Goal: Entertainment & Leisure: Browse casually

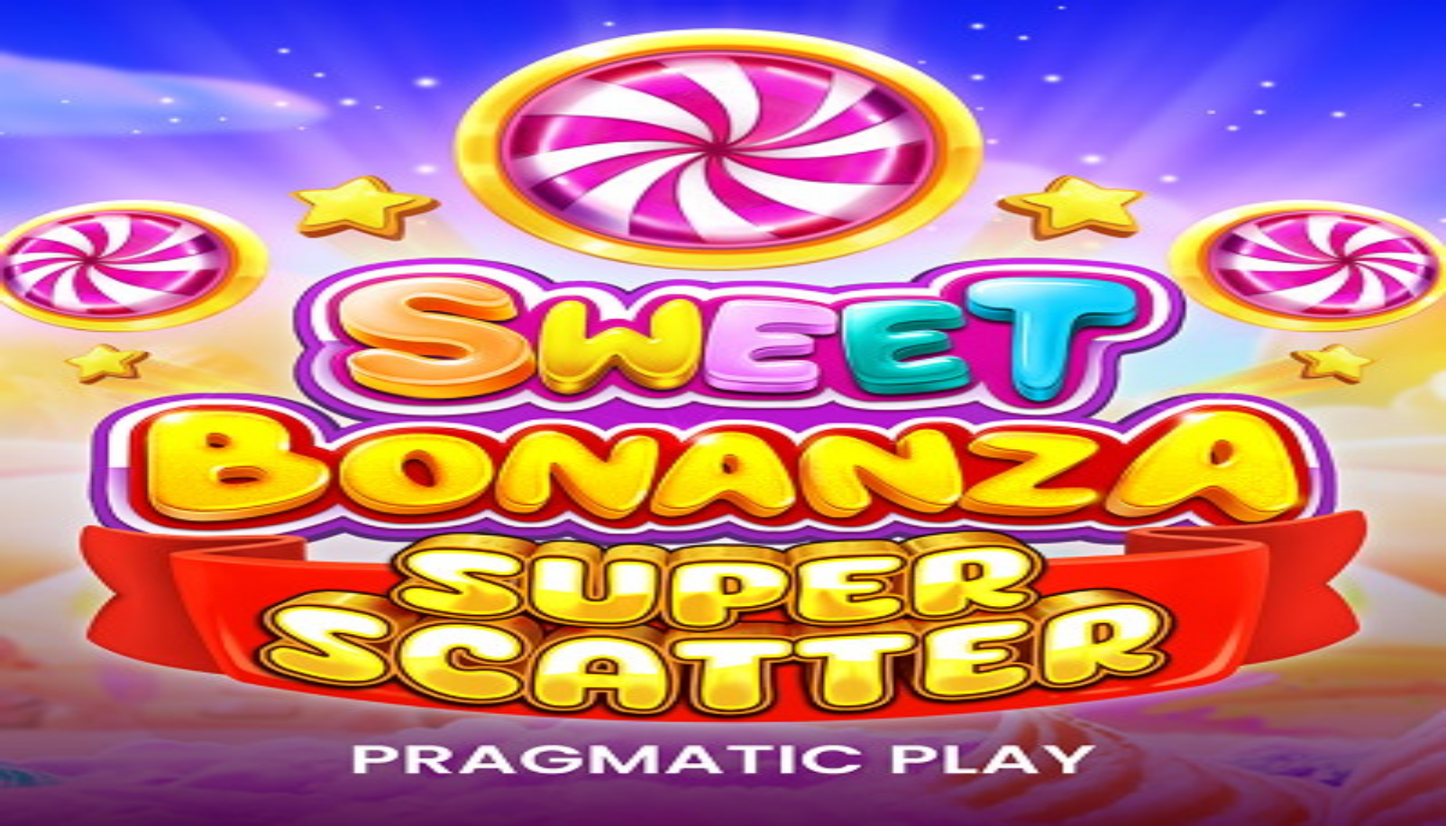
click at [334, 261] on form "Log In Forgot your password?" at bounding box center [723, 322] width 1432 height 123
click at [135, 262] on input "email" at bounding box center [71, 271] width 128 height 18
type input "**********"
click at [7, 365] on button "Log In" at bounding box center [31, 374] width 48 height 19
click at [55, 215] on span "Deposit" at bounding box center [34, 209] width 41 height 14
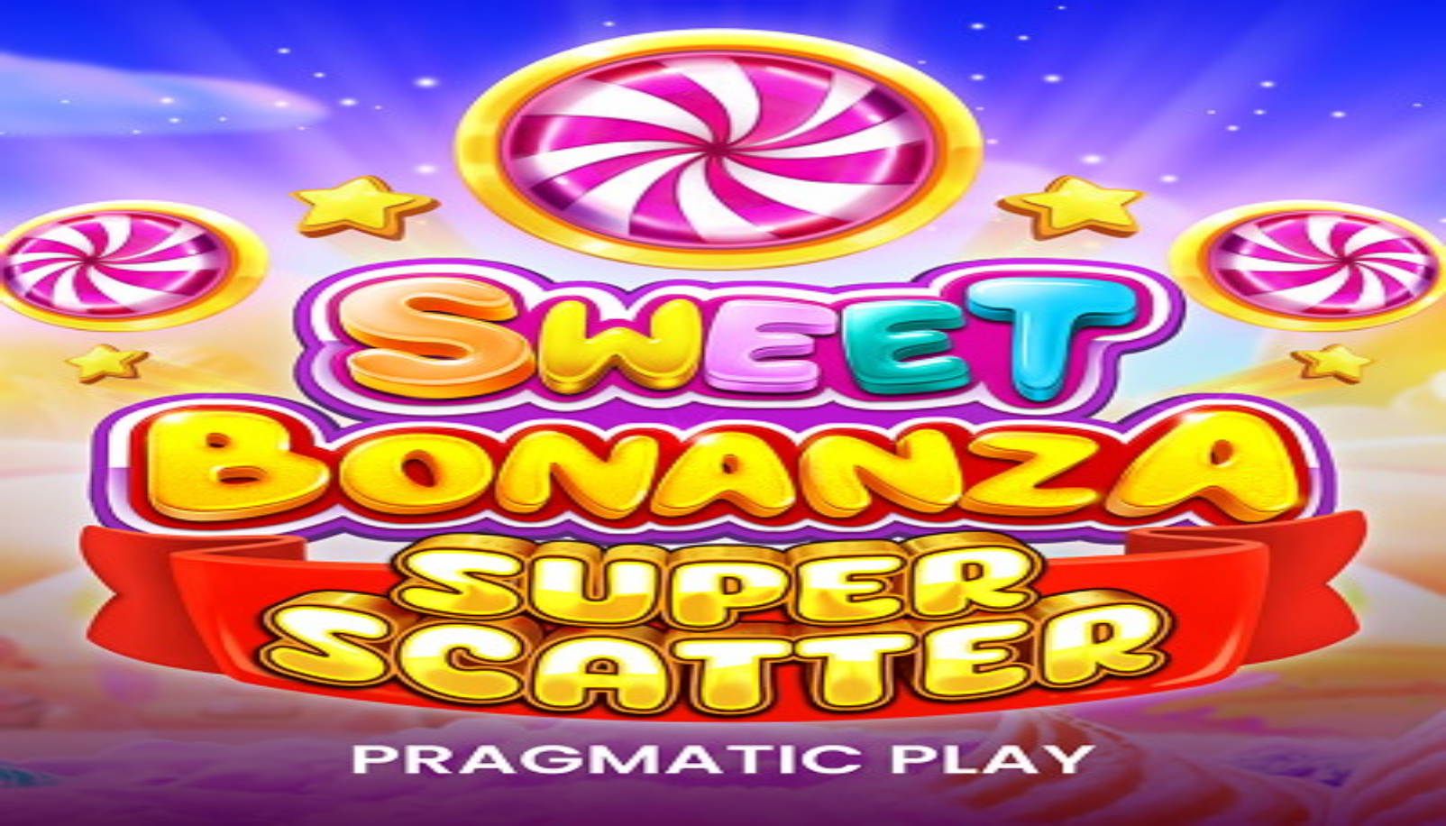
click at [115, 747] on span "button" at bounding box center [115, 747] width 0 height 0
click at [129, 747] on span "button" at bounding box center [129, 747] width 0 height 0
click at [98, 281] on span "Rewards" at bounding box center [74, 275] width 48 height 14
click at [406, 197] on span "[PERSON_NAME]" at bounding box center [455, 190] width 99 height 14
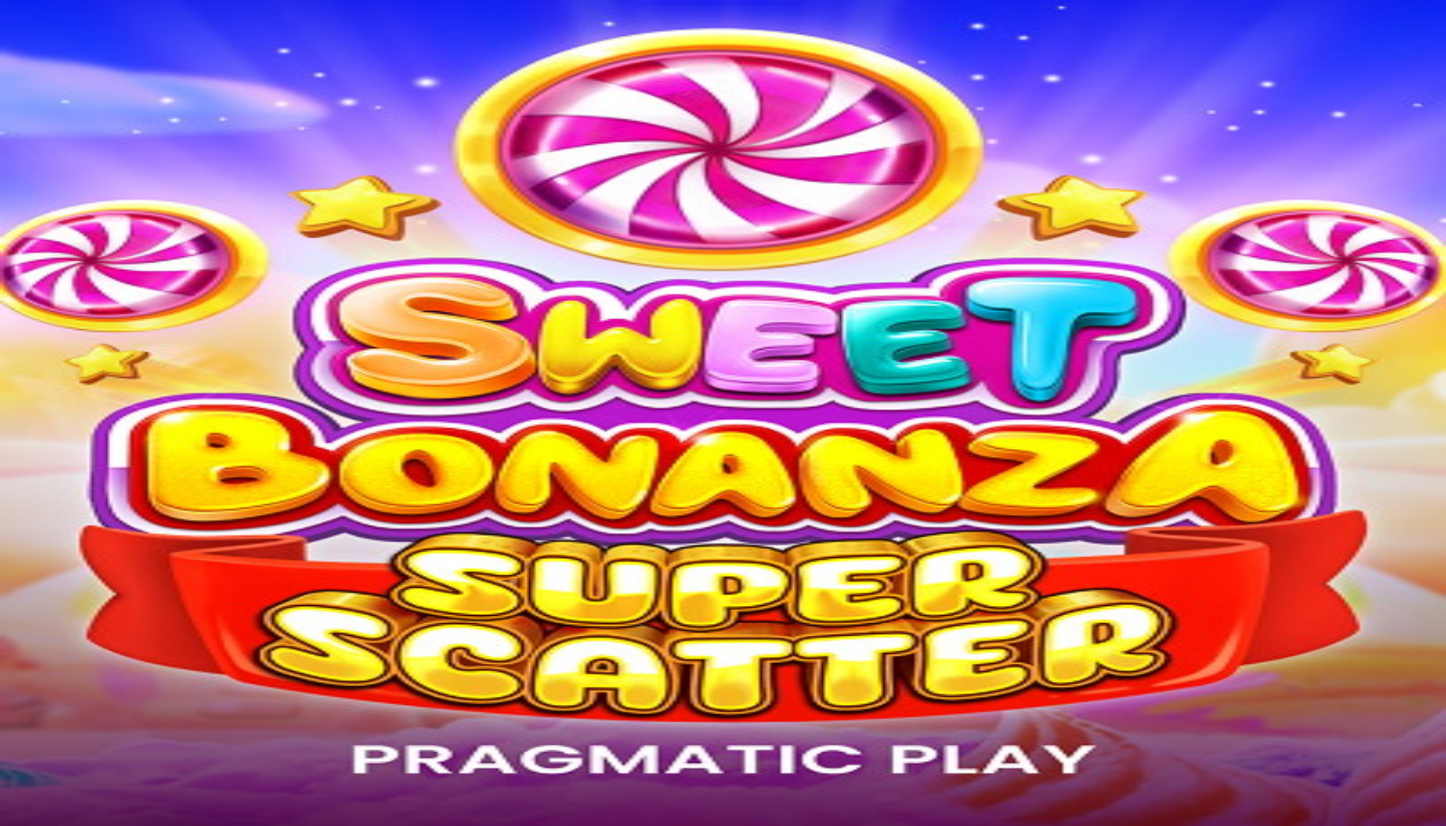
click at [96, 218] on button "Deposit € 0.00" at bounding box center [51, 208] width 88 height 19
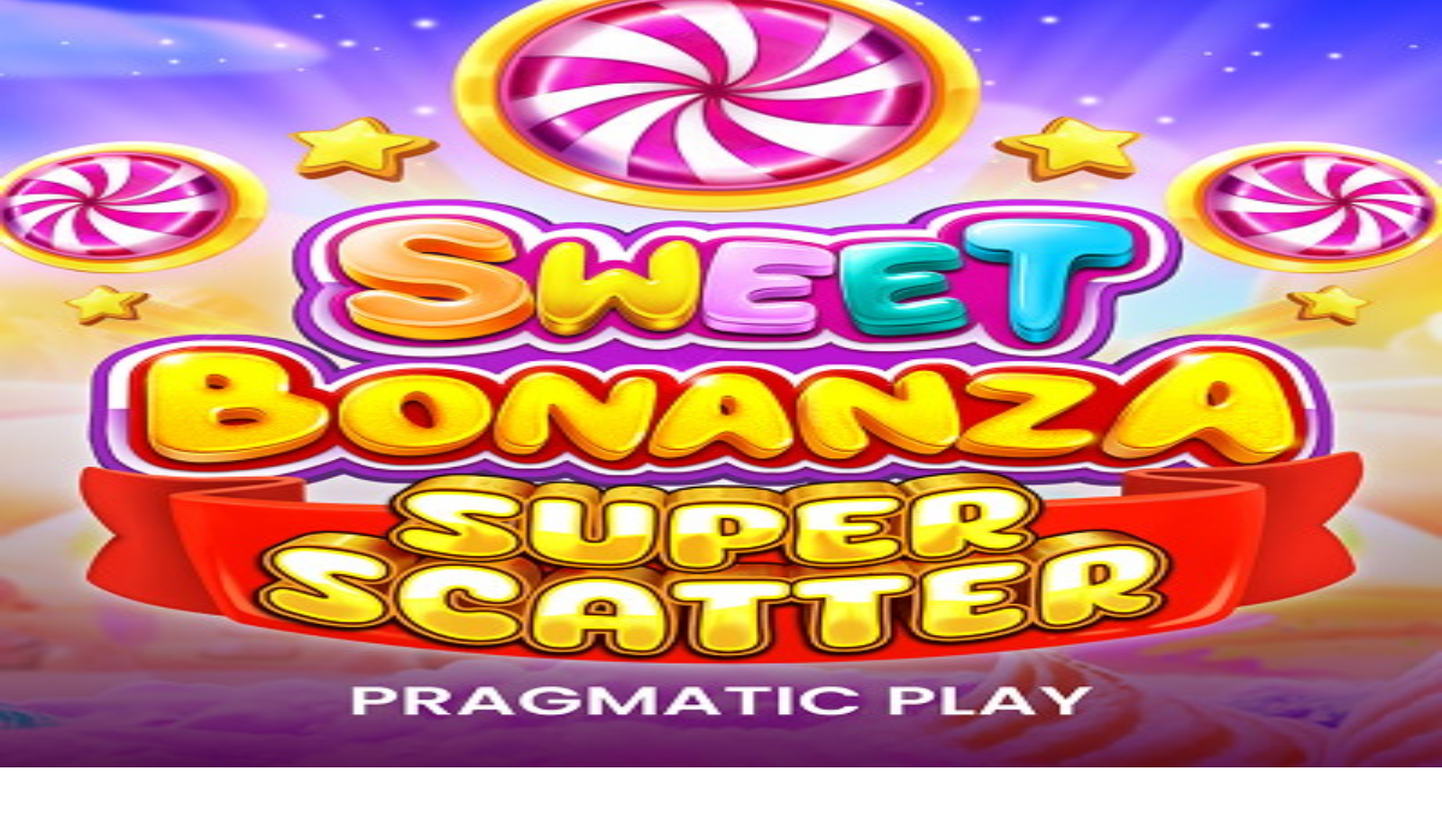
scroll to position [90, 0]
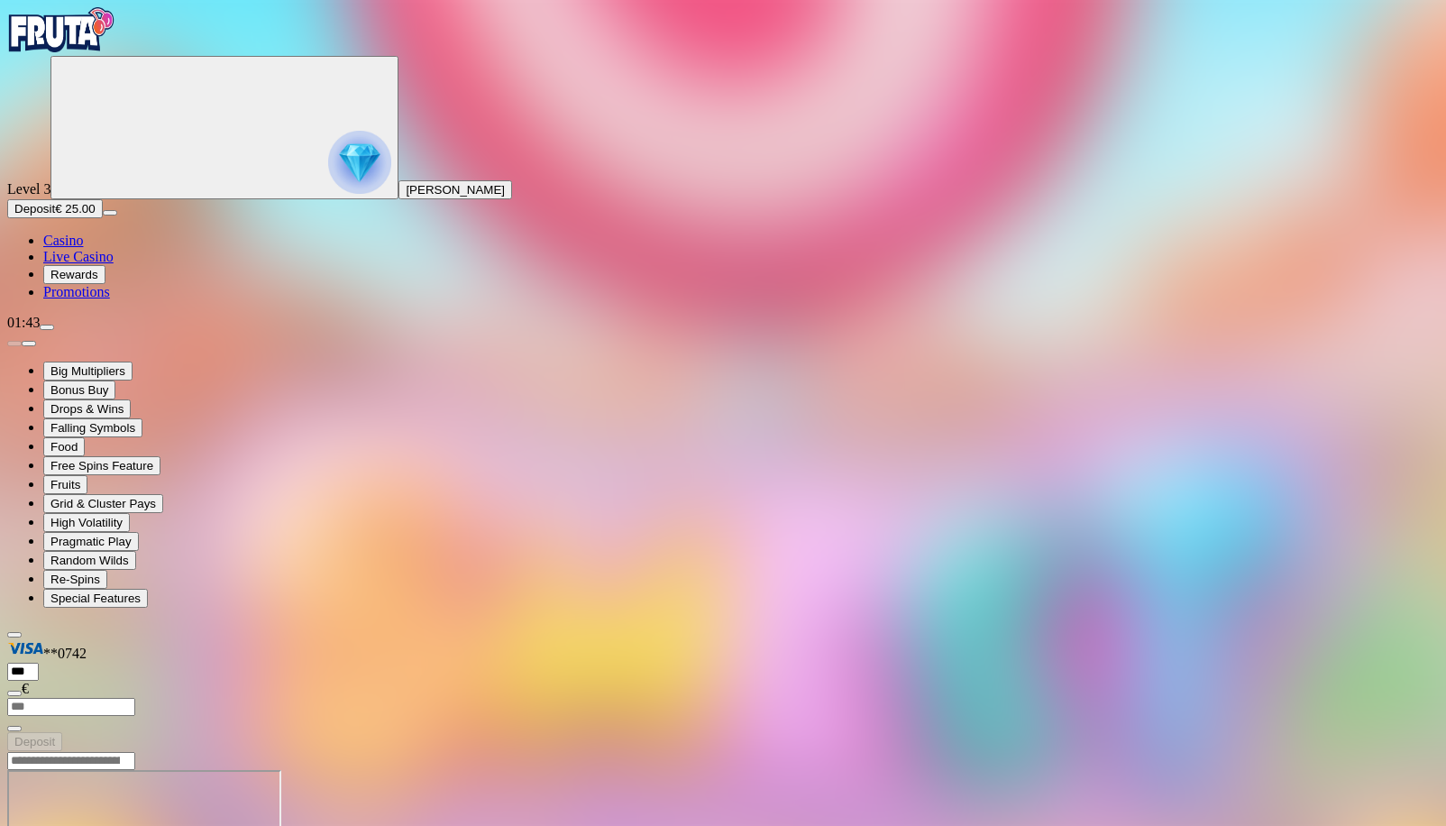
click at [113, 264] on span "Live Casino" at bounding box center [78, 256] width 70 height 15
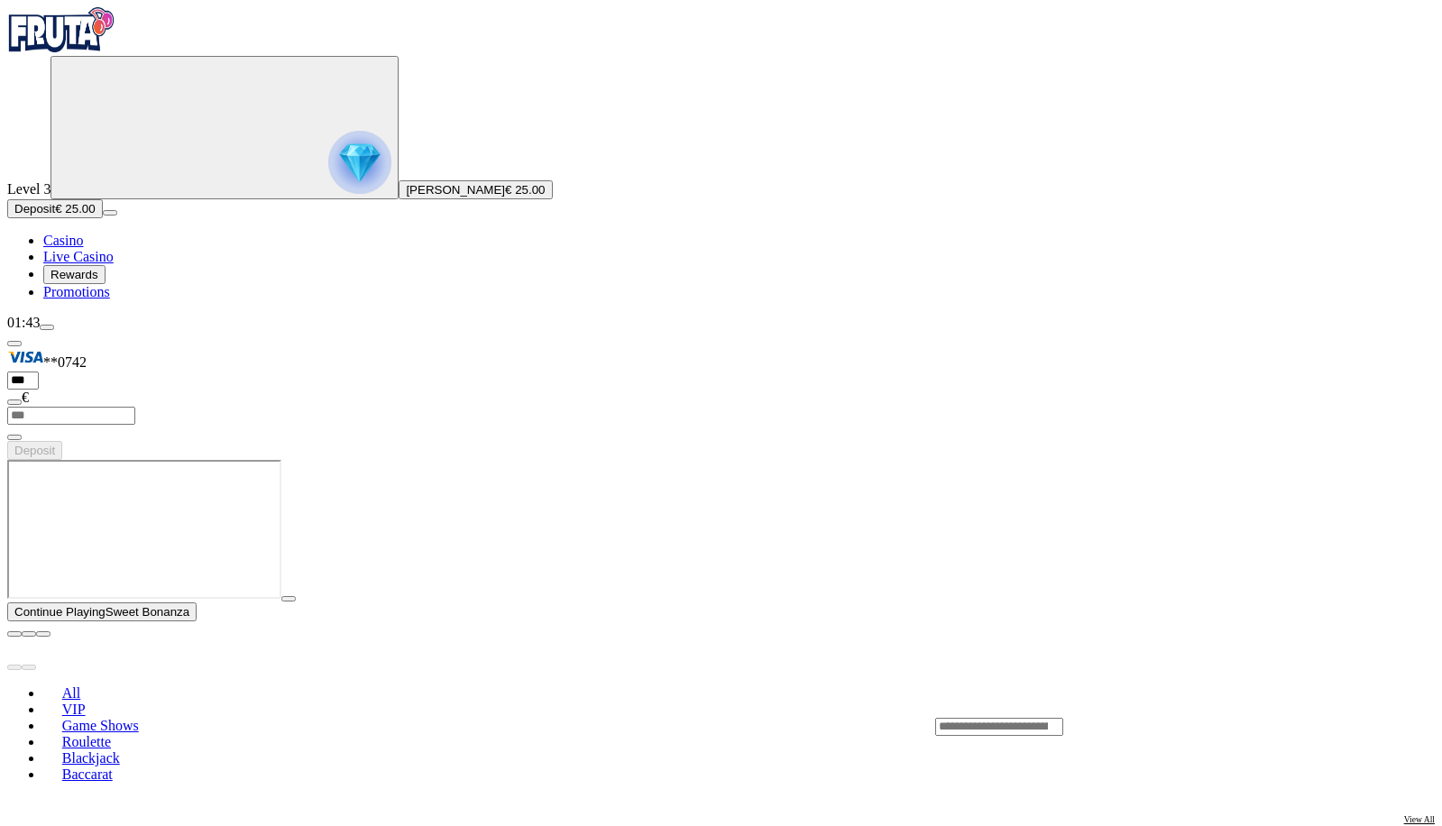
click at [98, 281] on span "Rewards" at bounding box center [74, 275] width 48 height 14
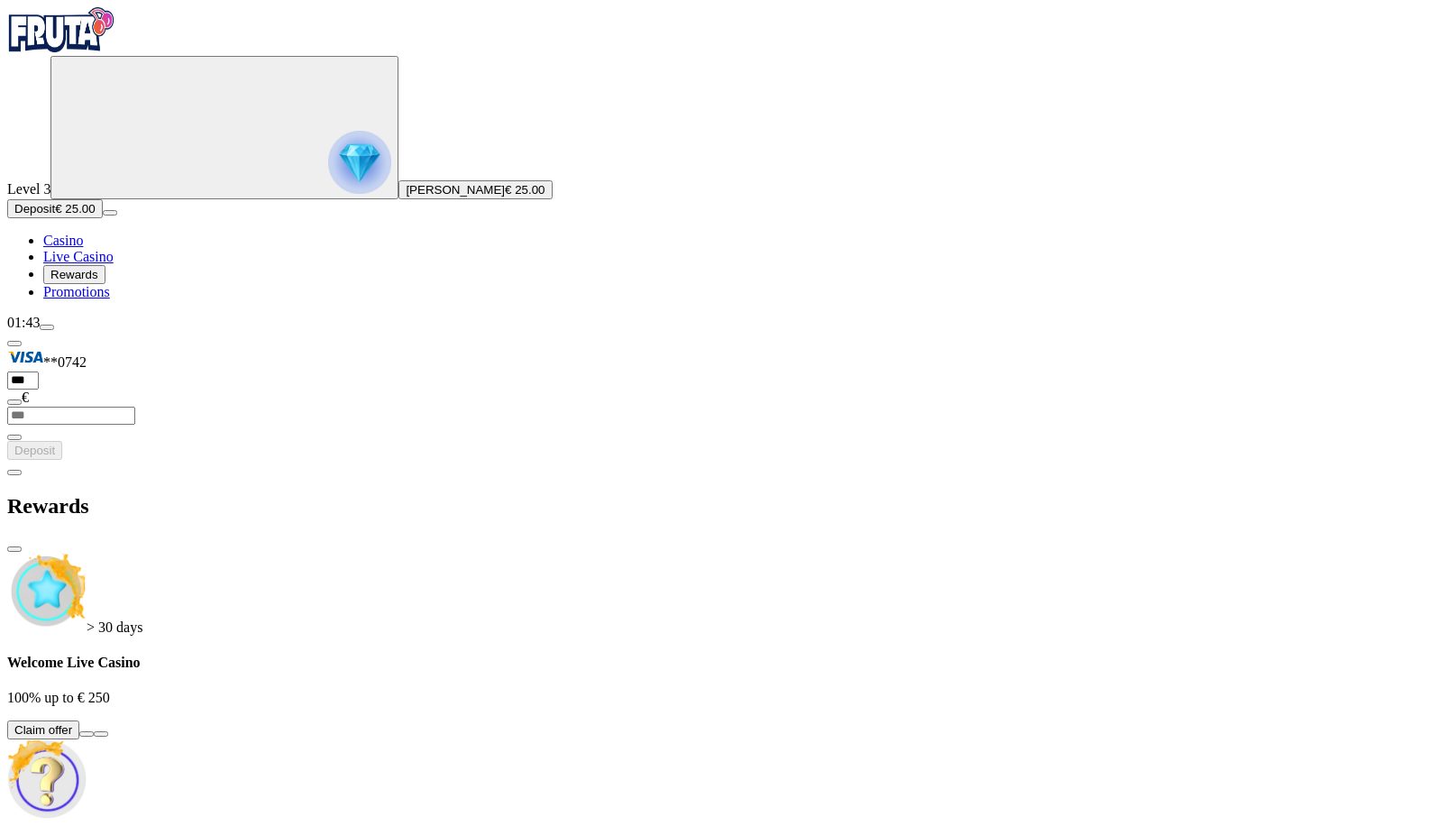
click at [109, 264] on span "Live Casino" at bounding box center [78, 256] width 70 height 15
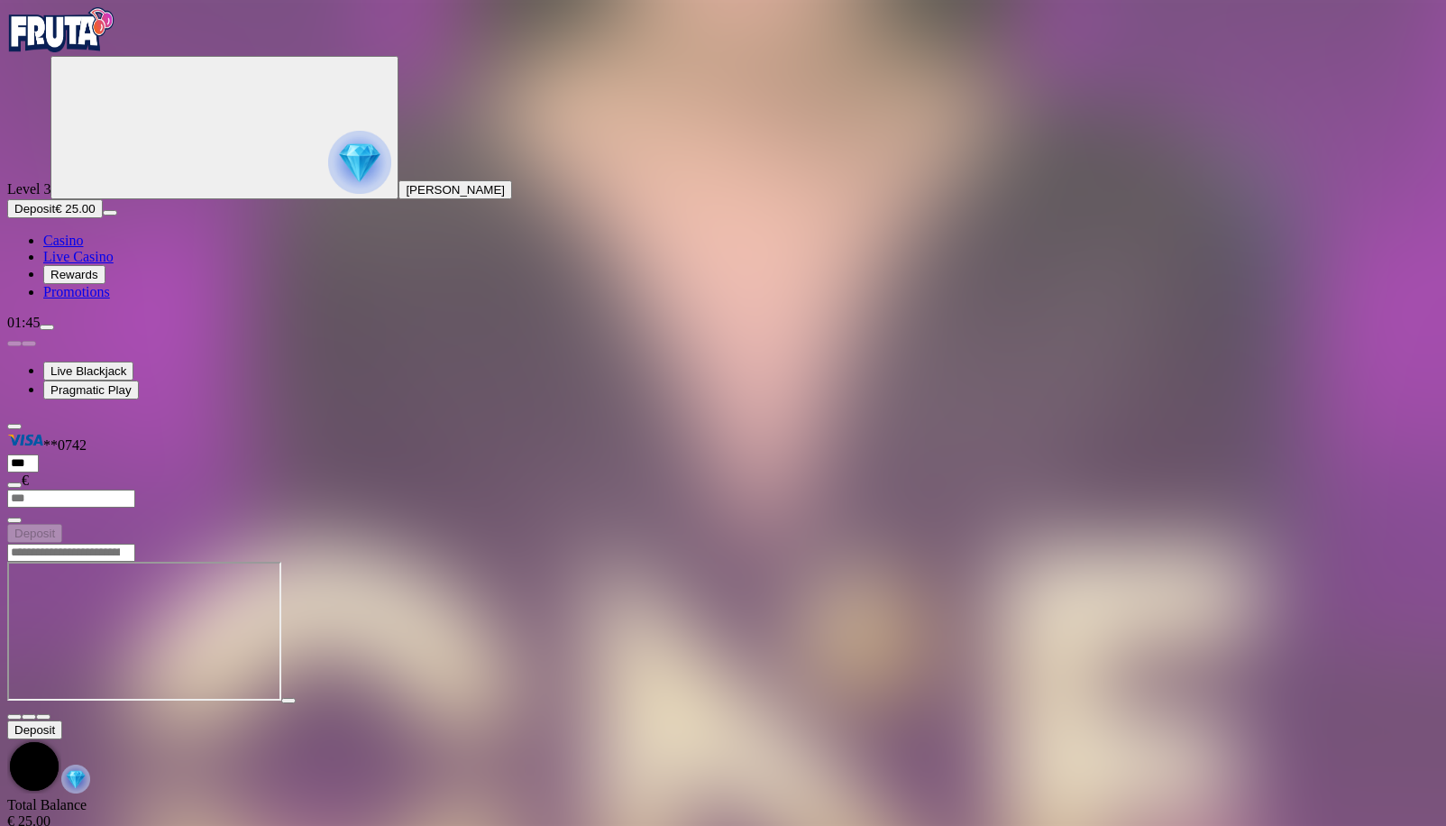
click at [43, 717] on span "fullscreen icon" at bounding box center [43, 717] width 0 height 0
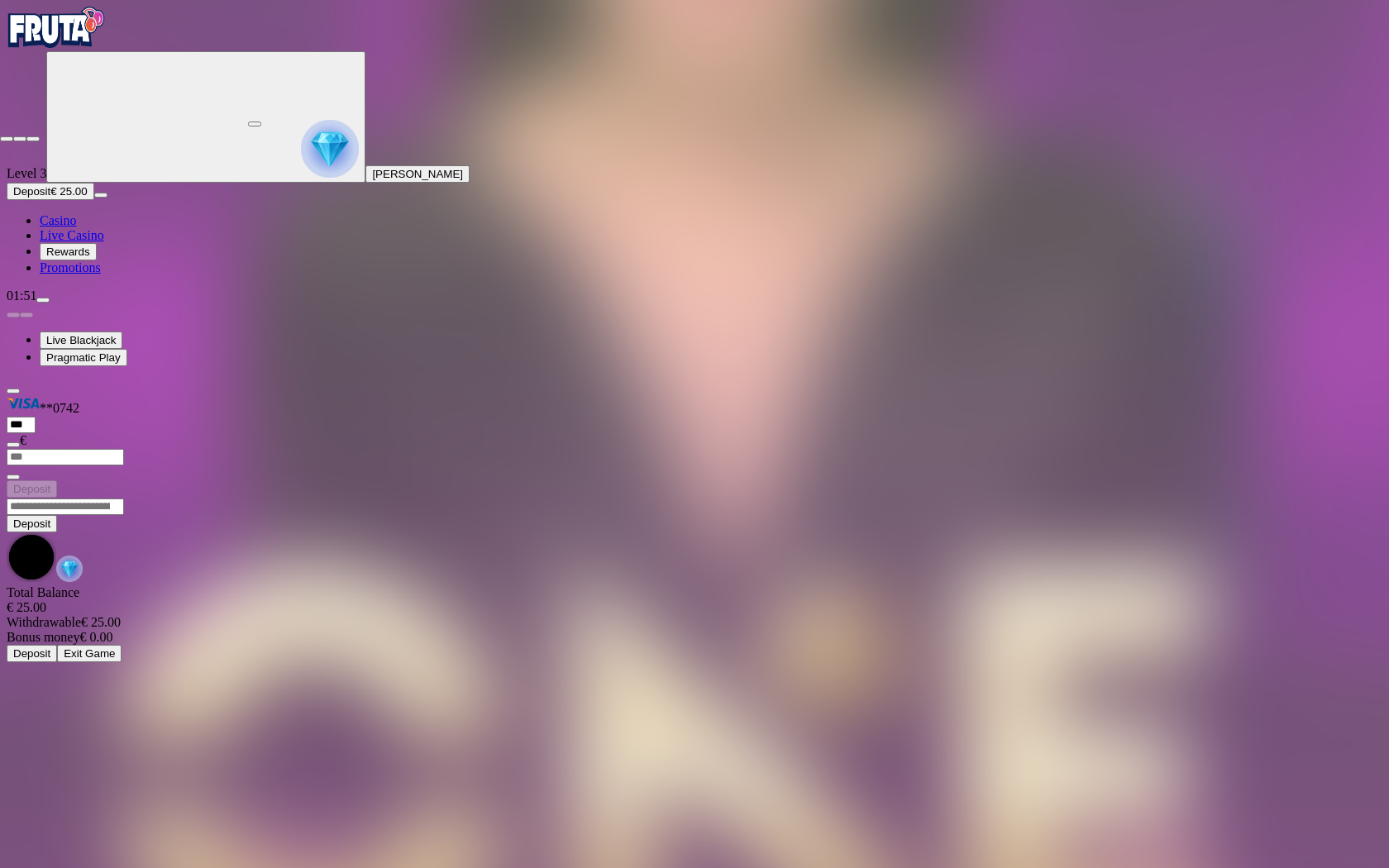
click at [6, 138] on span "close icon" at bounding box center [6, 138] width 0 height 0
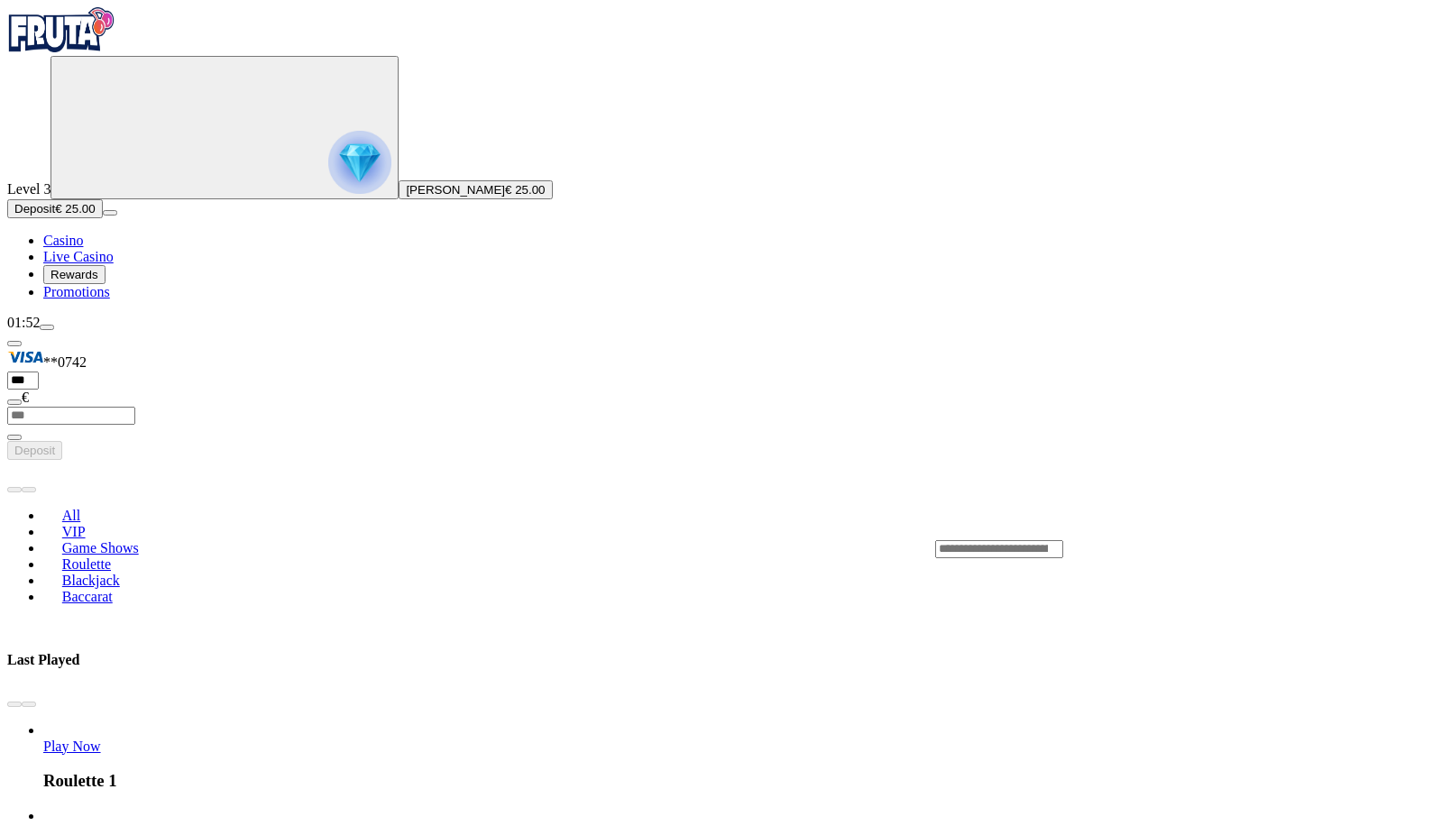
click at [83, 248] on span "Casino" at bounding box center [63, 240] width 40 height 15
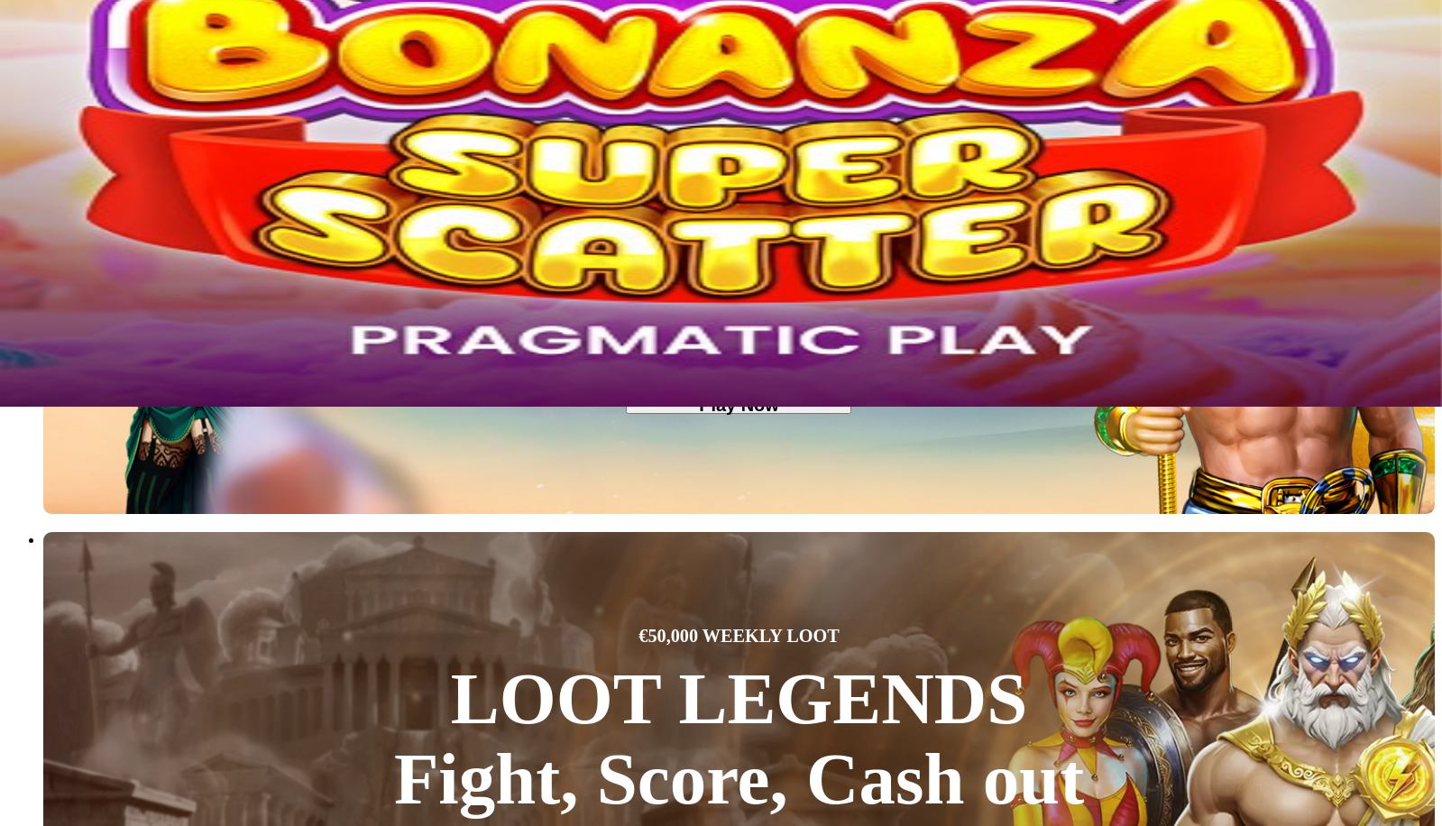
scroll to position [451, 0]
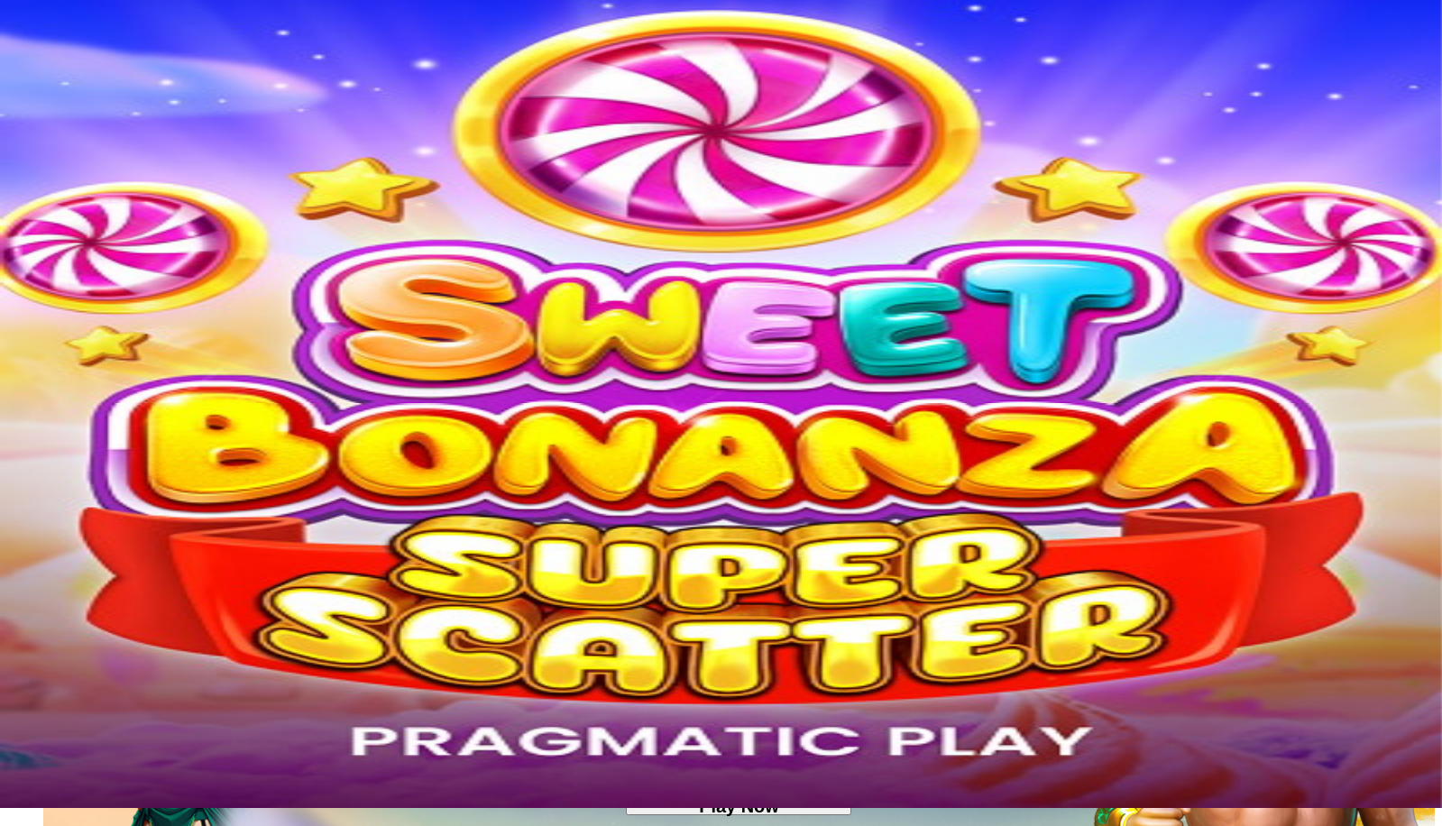
scroll to position [0, 0]
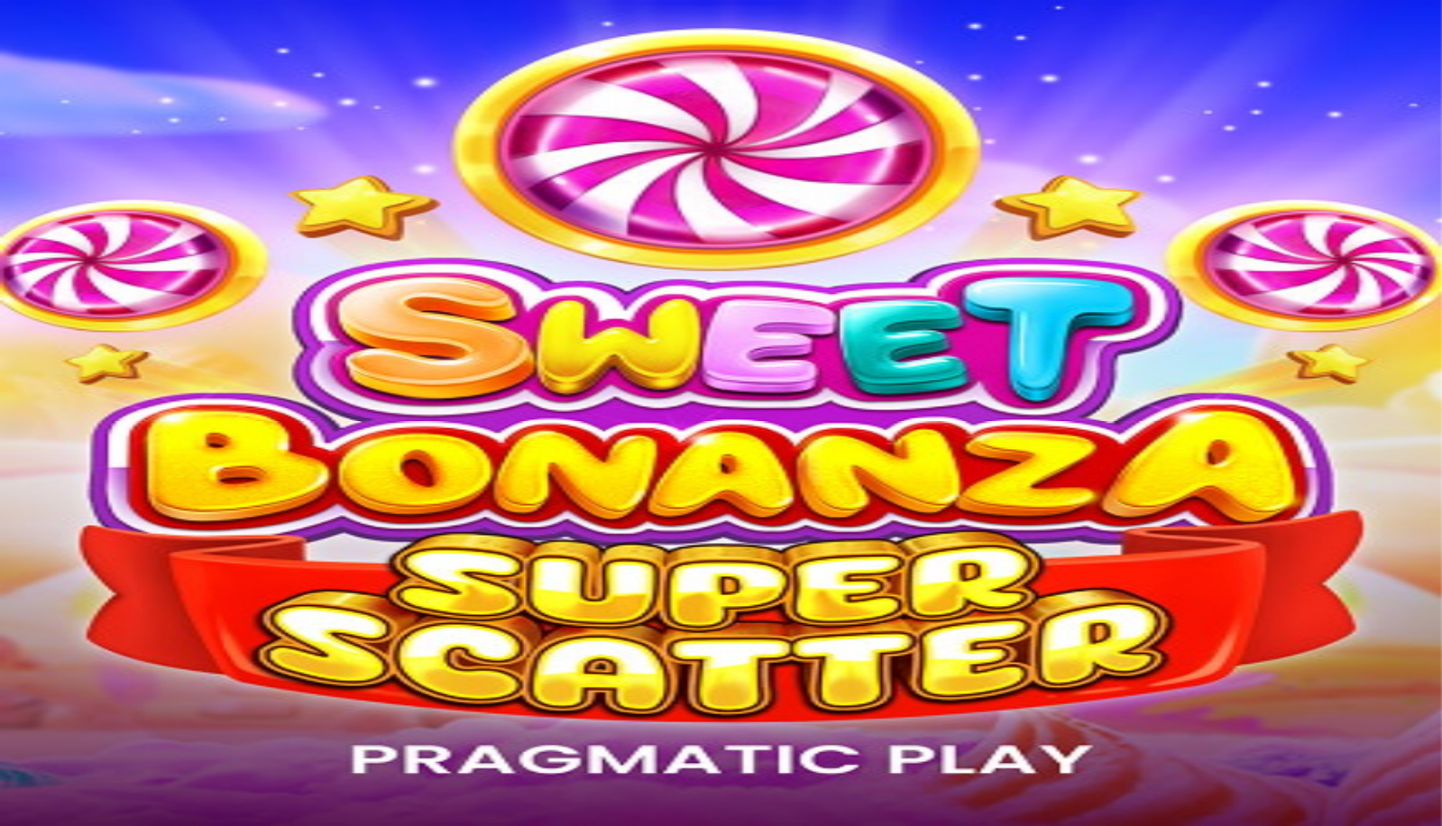
type input "***"
drag, startPoint x: 912, startPoint y: 446, endPoint x: 778, endPoint y: 451, distance: 134.4
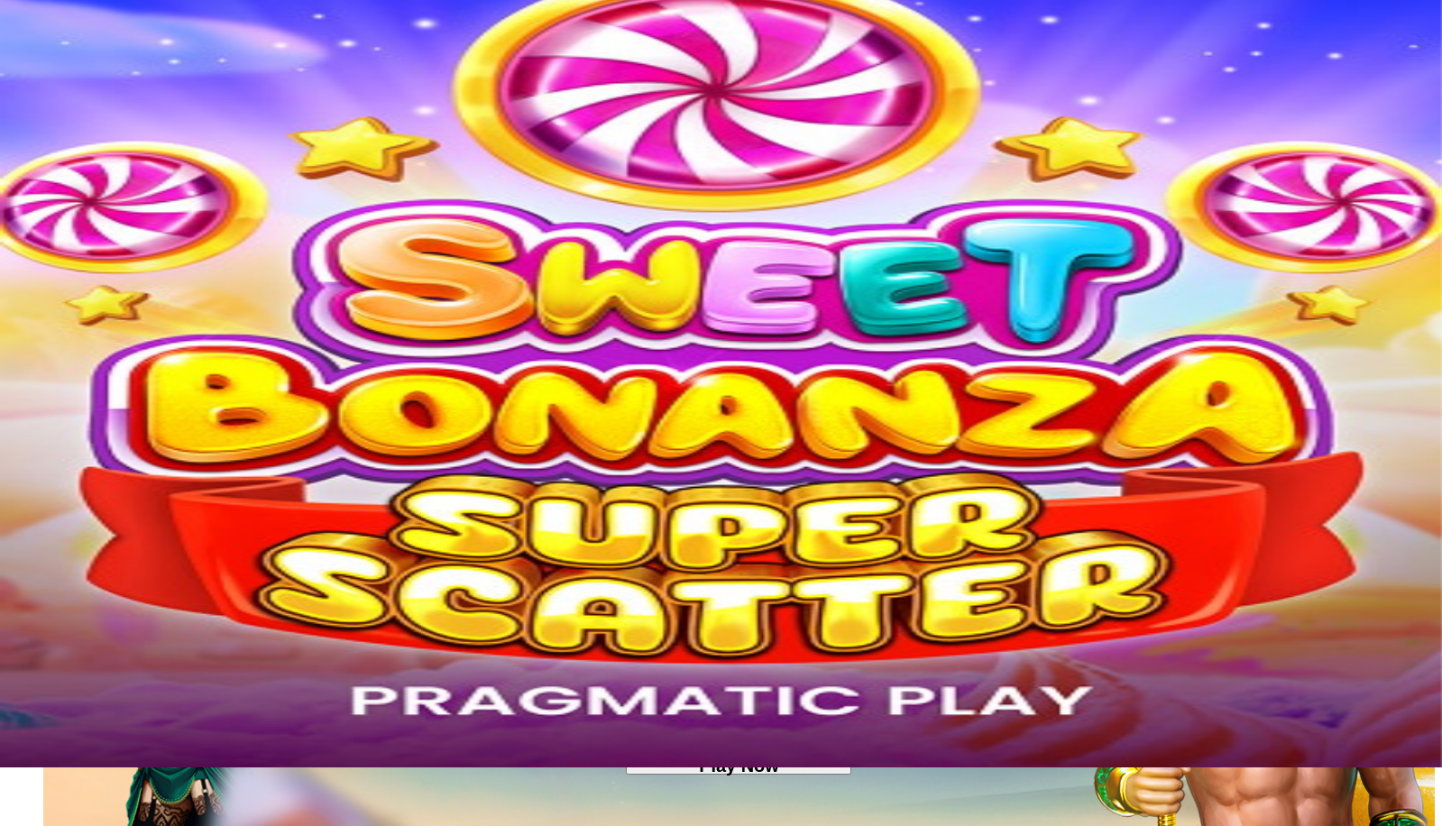
scroll to position [90, 0]
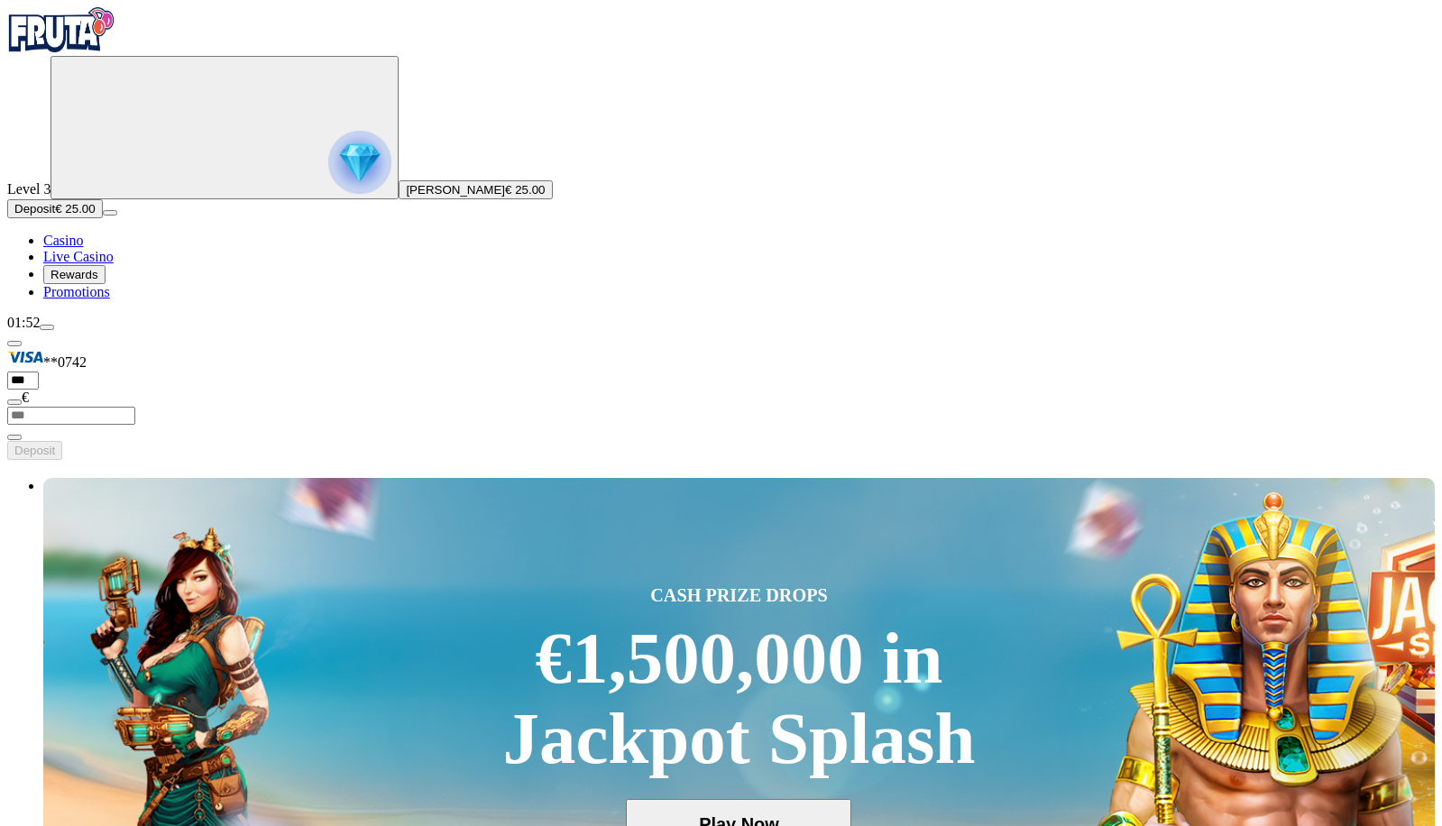
type input "*****"
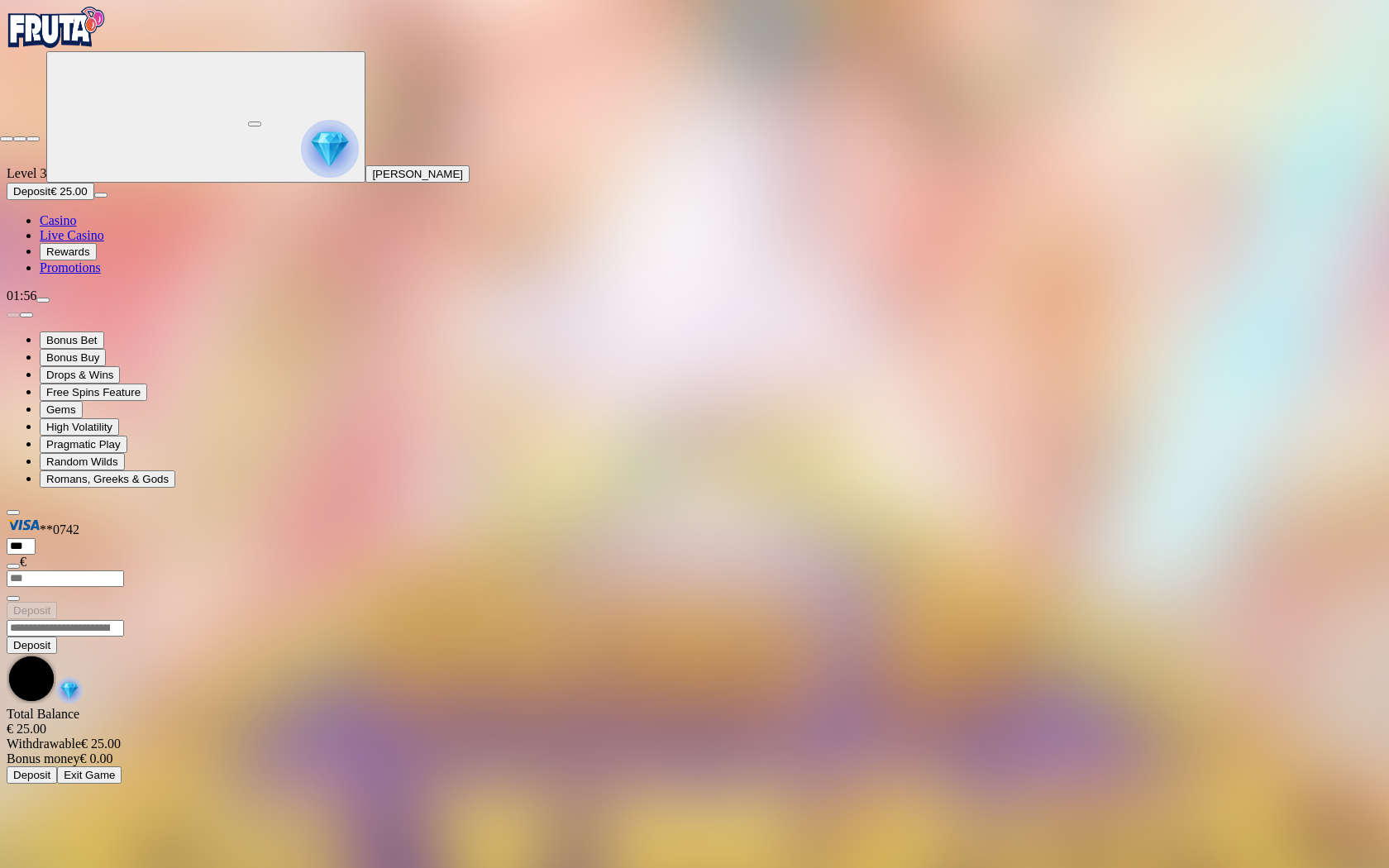
click at [6, 138] on span "close icon" at bounding box center [6, 138] width 0 height 0
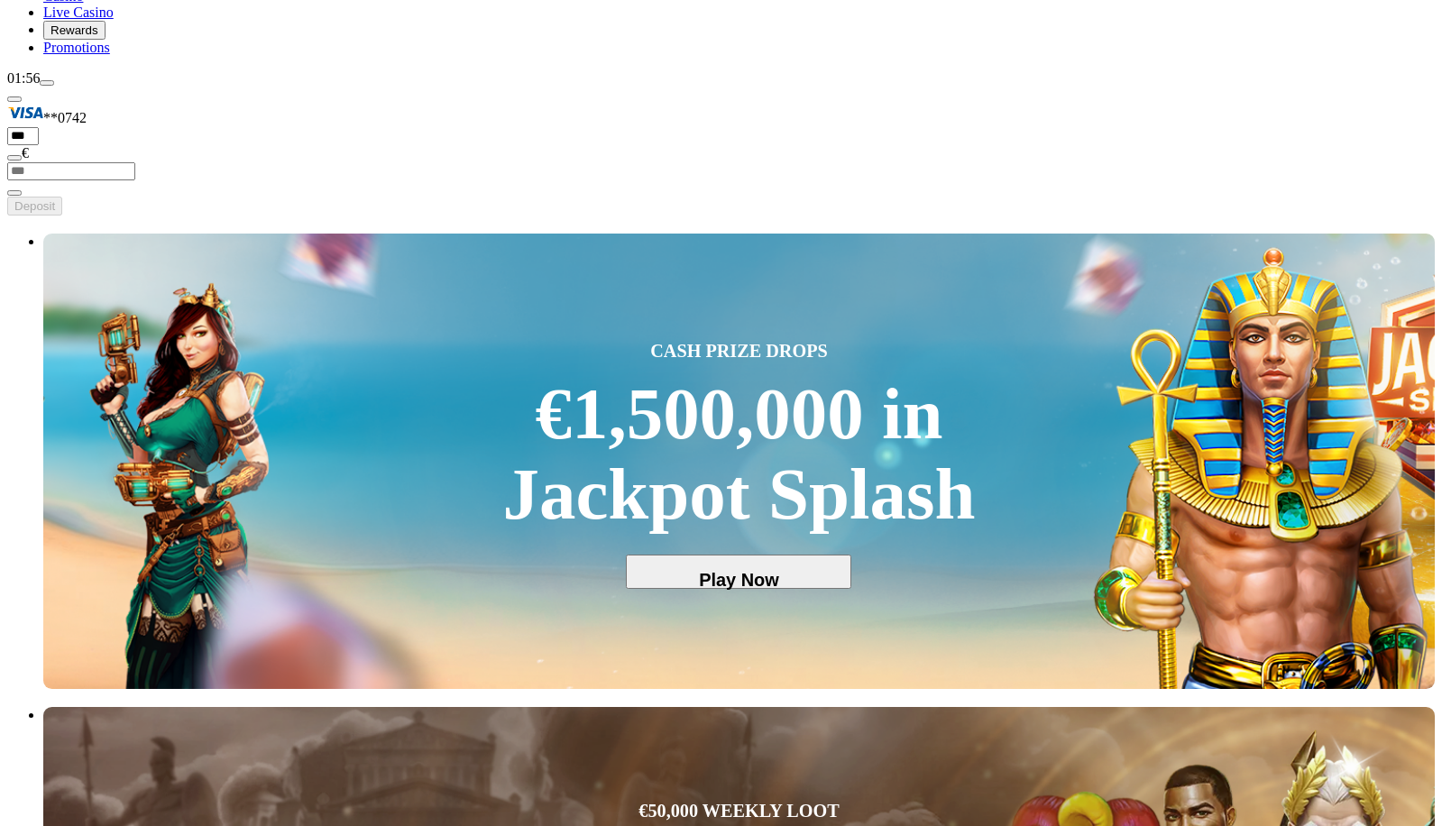
scroll to position [270, 0]
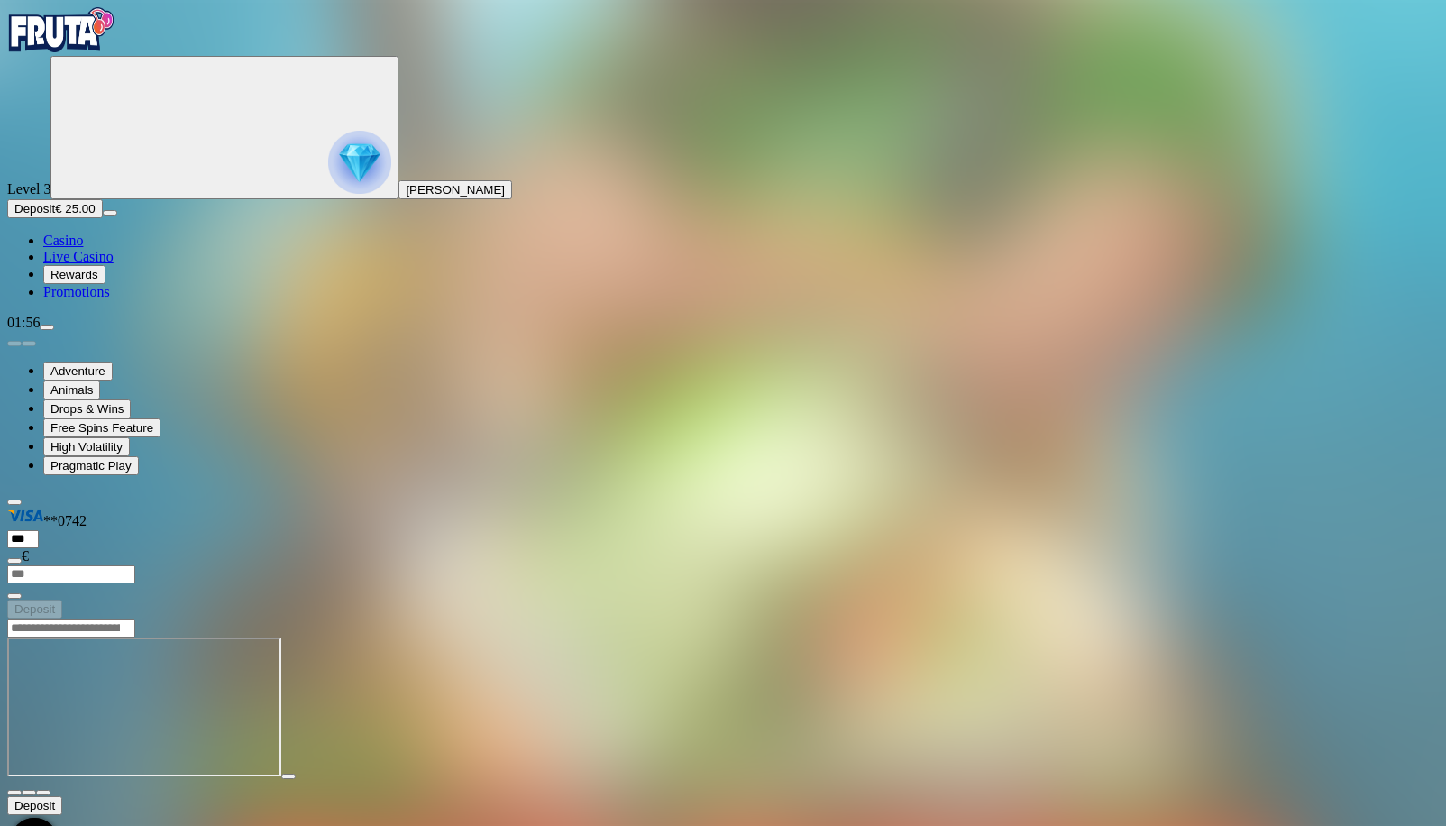
click at [43, 792] on span "fullscreen icon" at bounding box center [43, 792] width 0 height 0
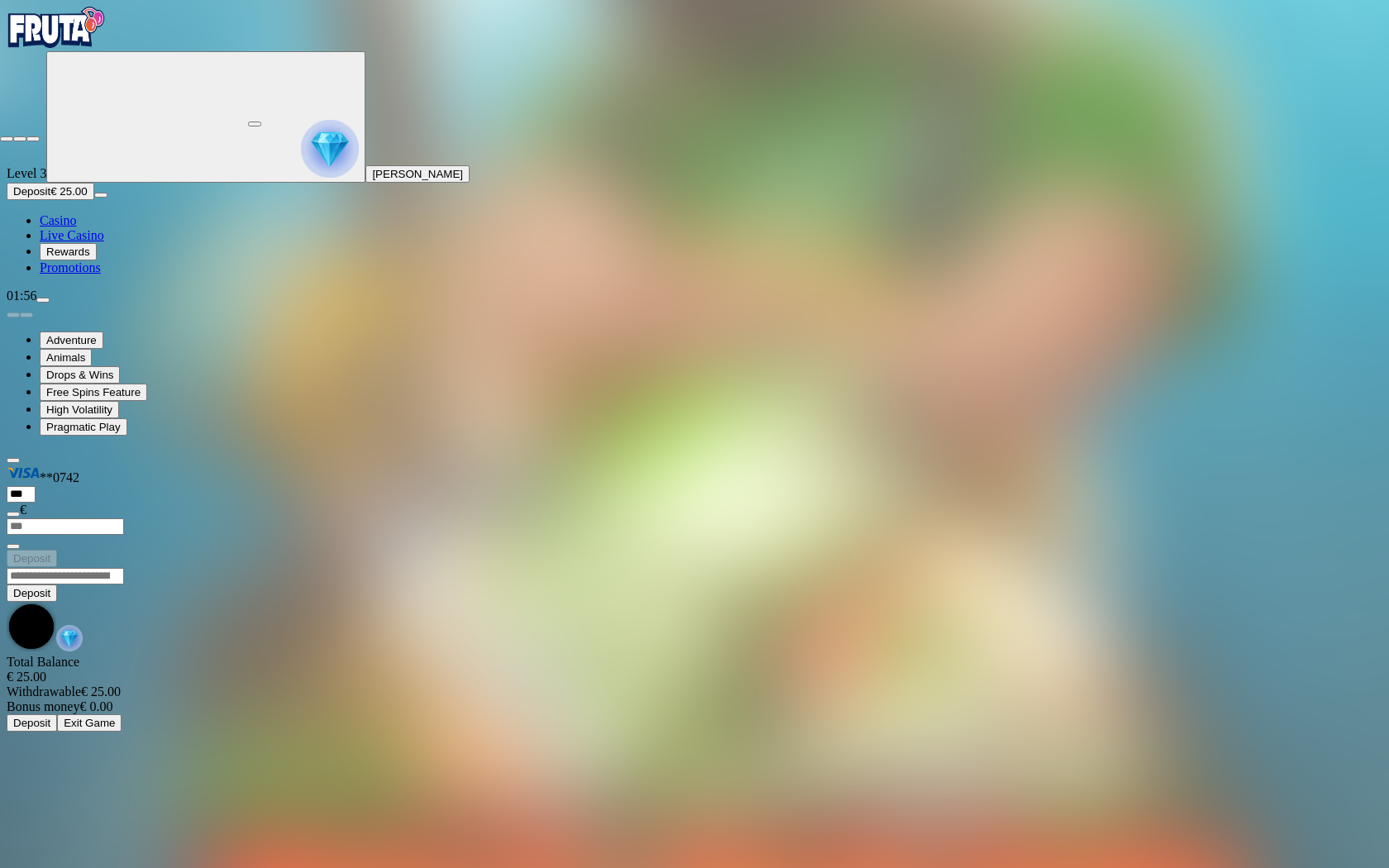
click at [6, 138] on span "close icon" at bounding box center [6, 138] width 0 height 0
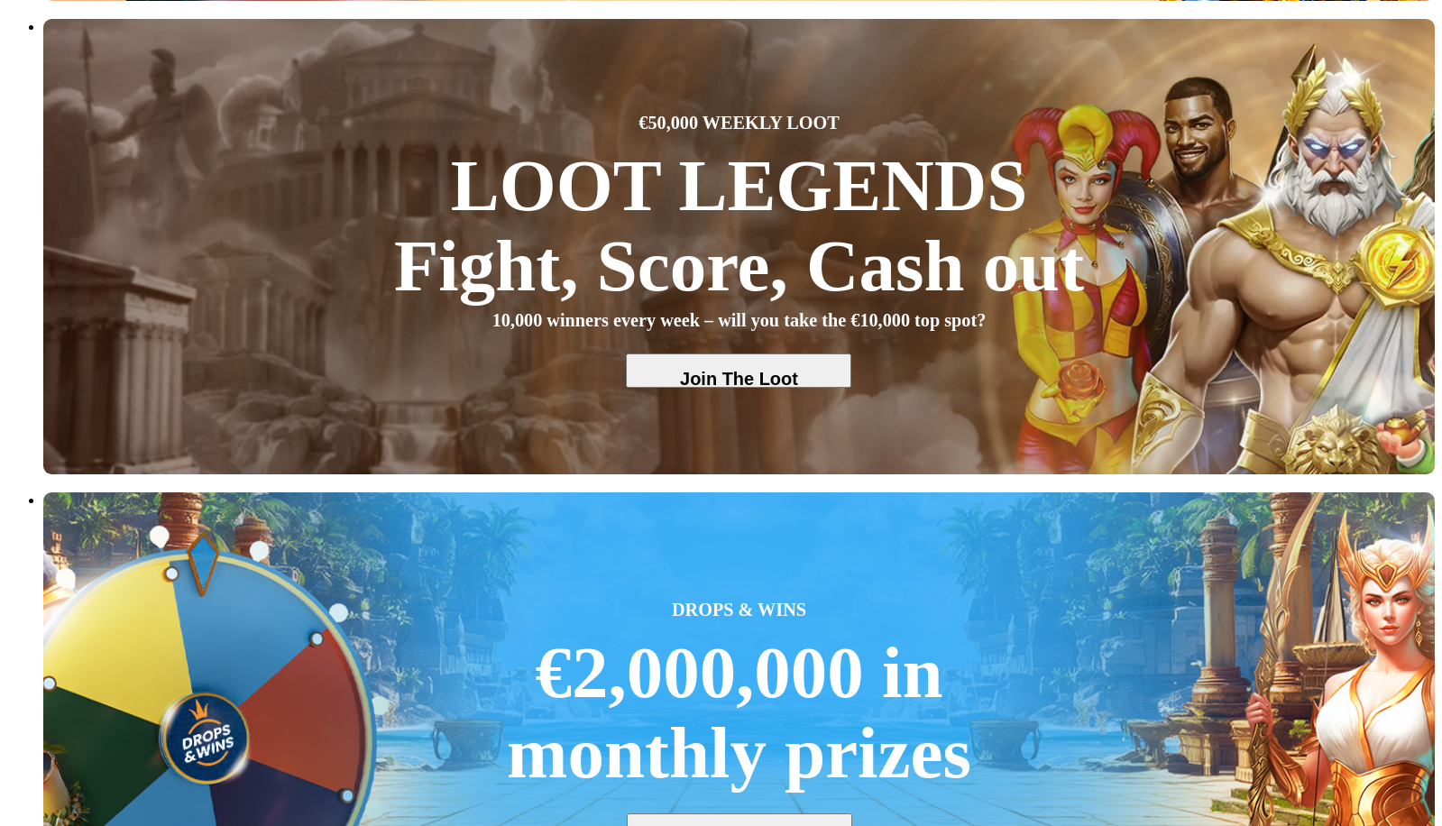
scroll to position [992, 0]
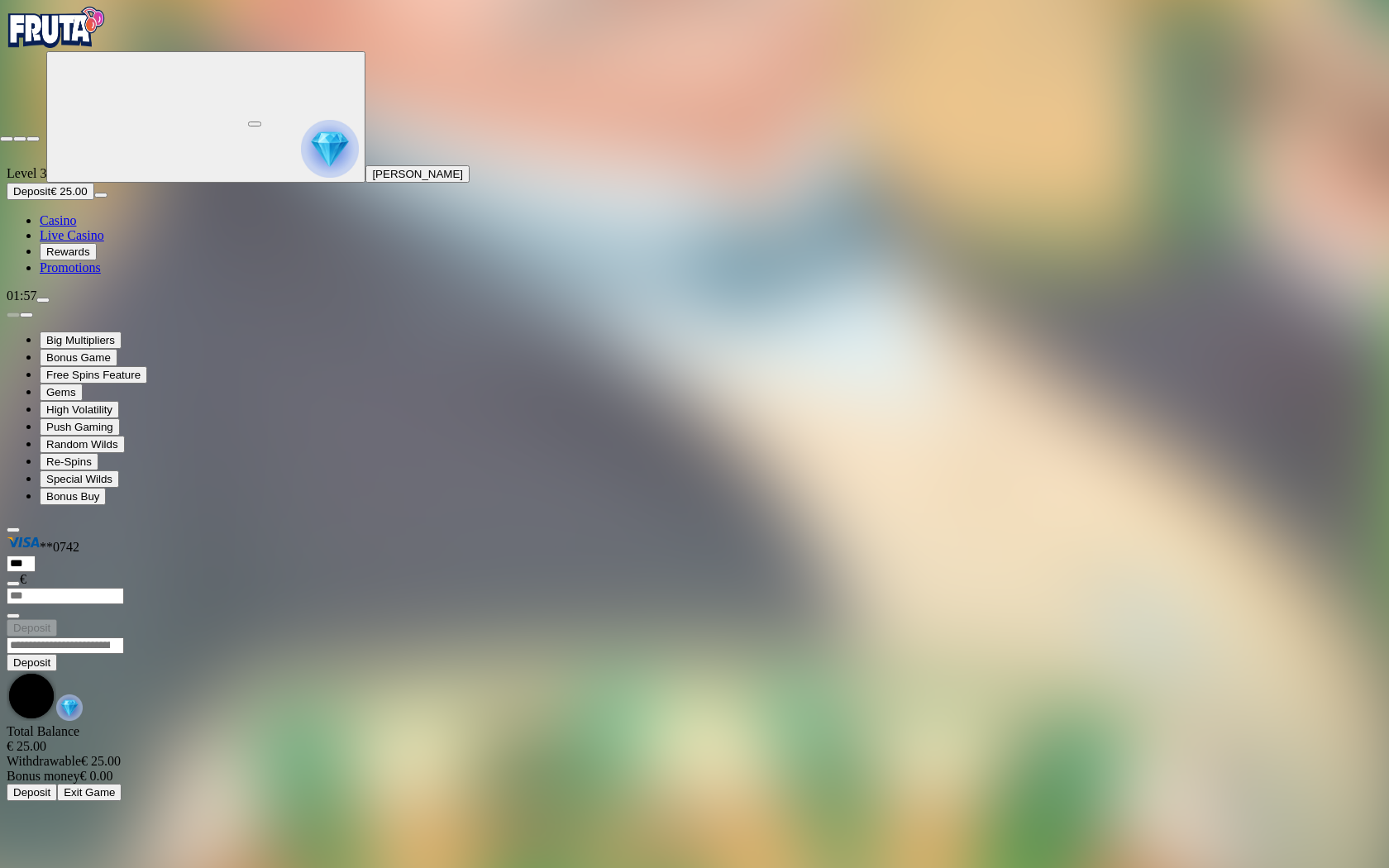
click at [6, 138] on span "close icon" at bounding box center [6, 138] width 0 height 0
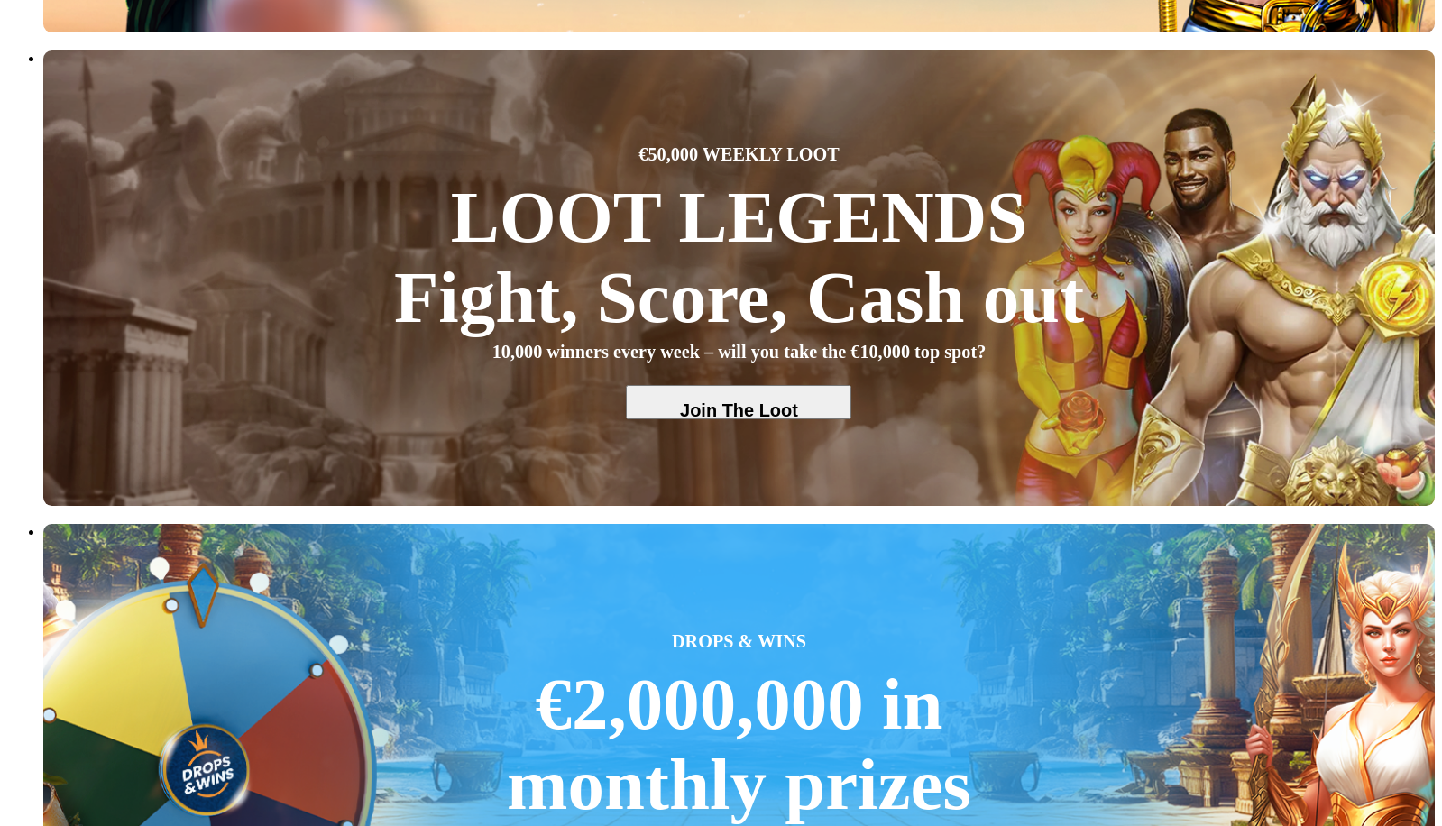
scroll to position [902, 0]
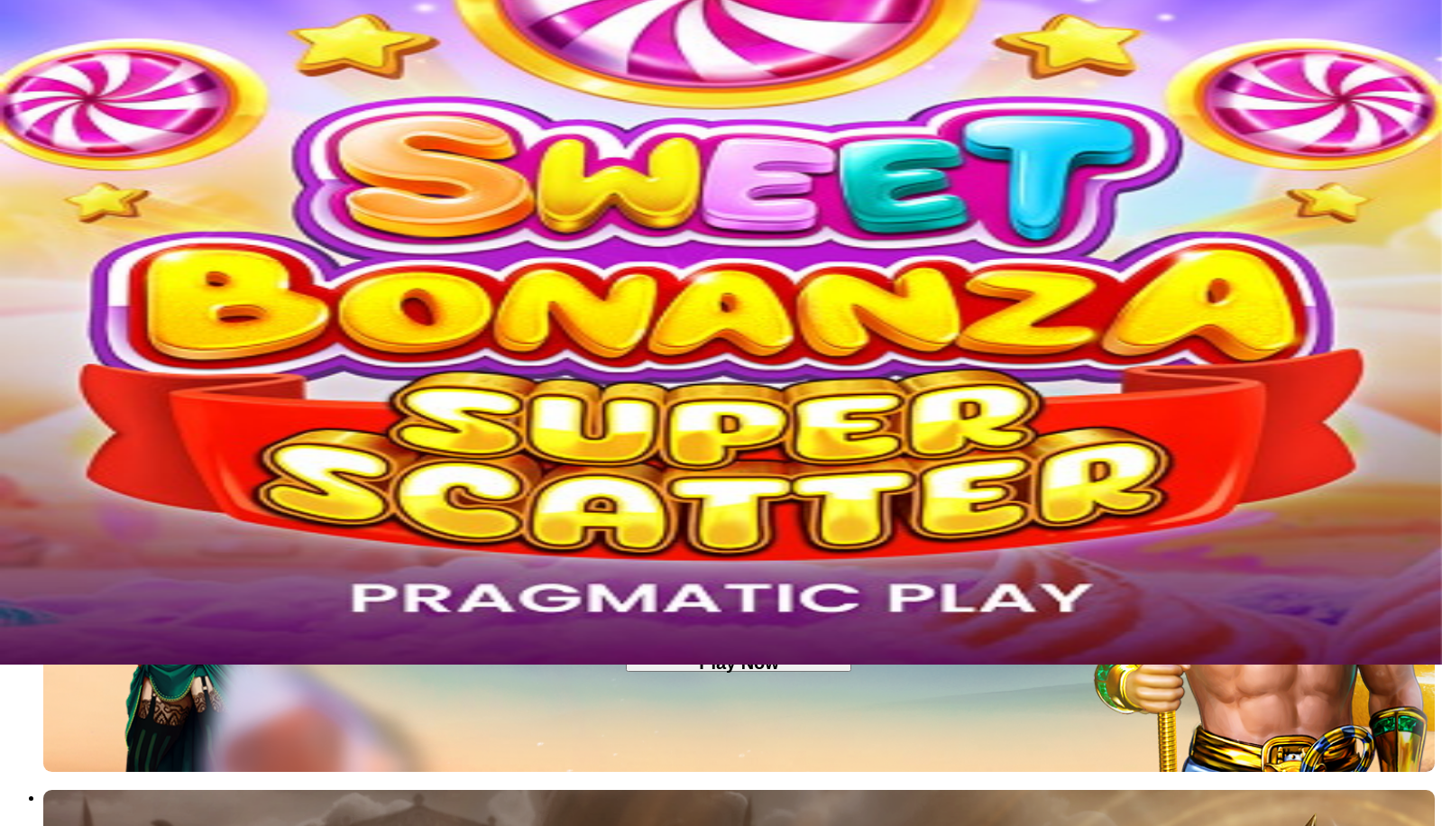
scroll to position [0, 0]
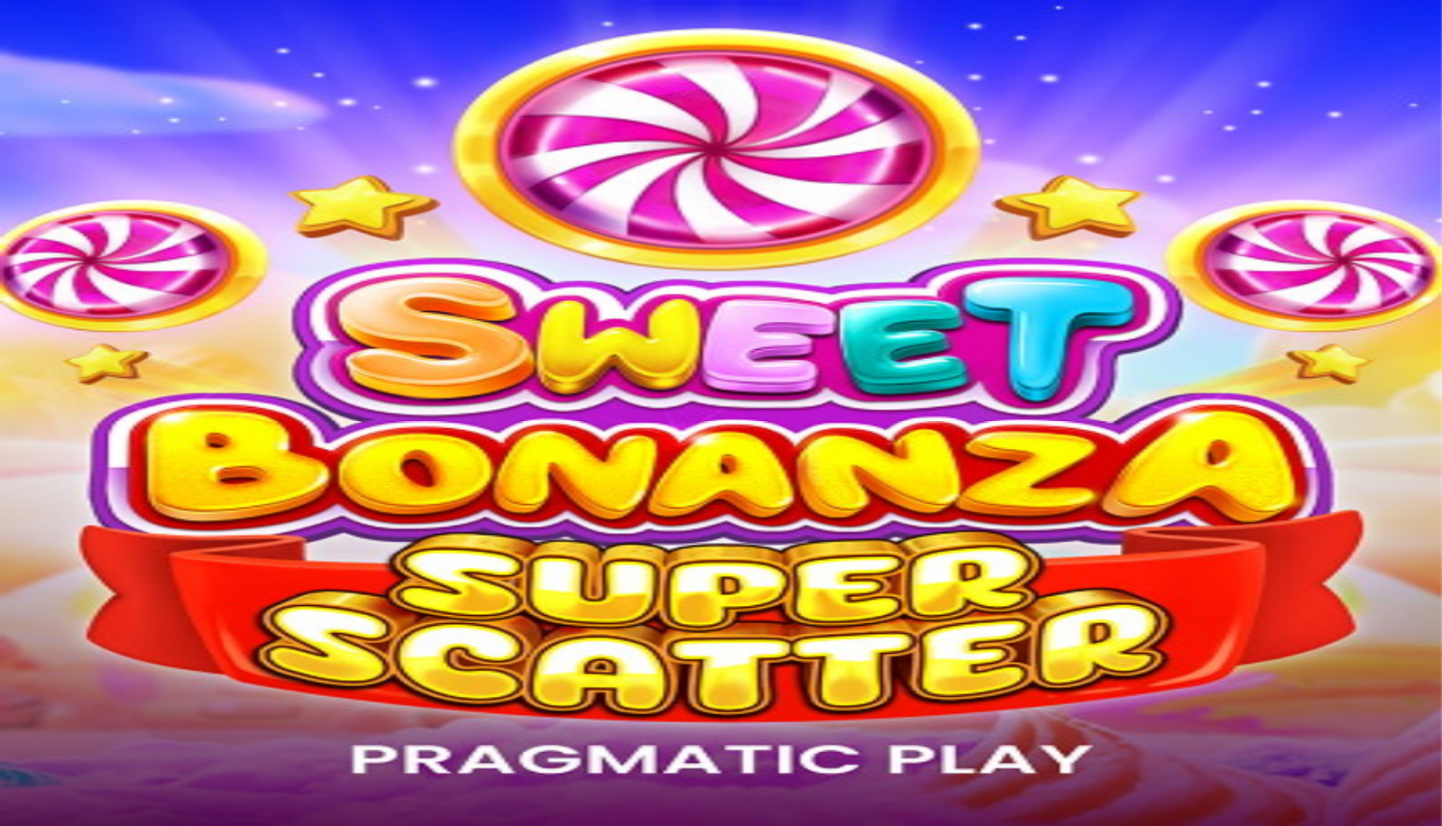
type input "****"
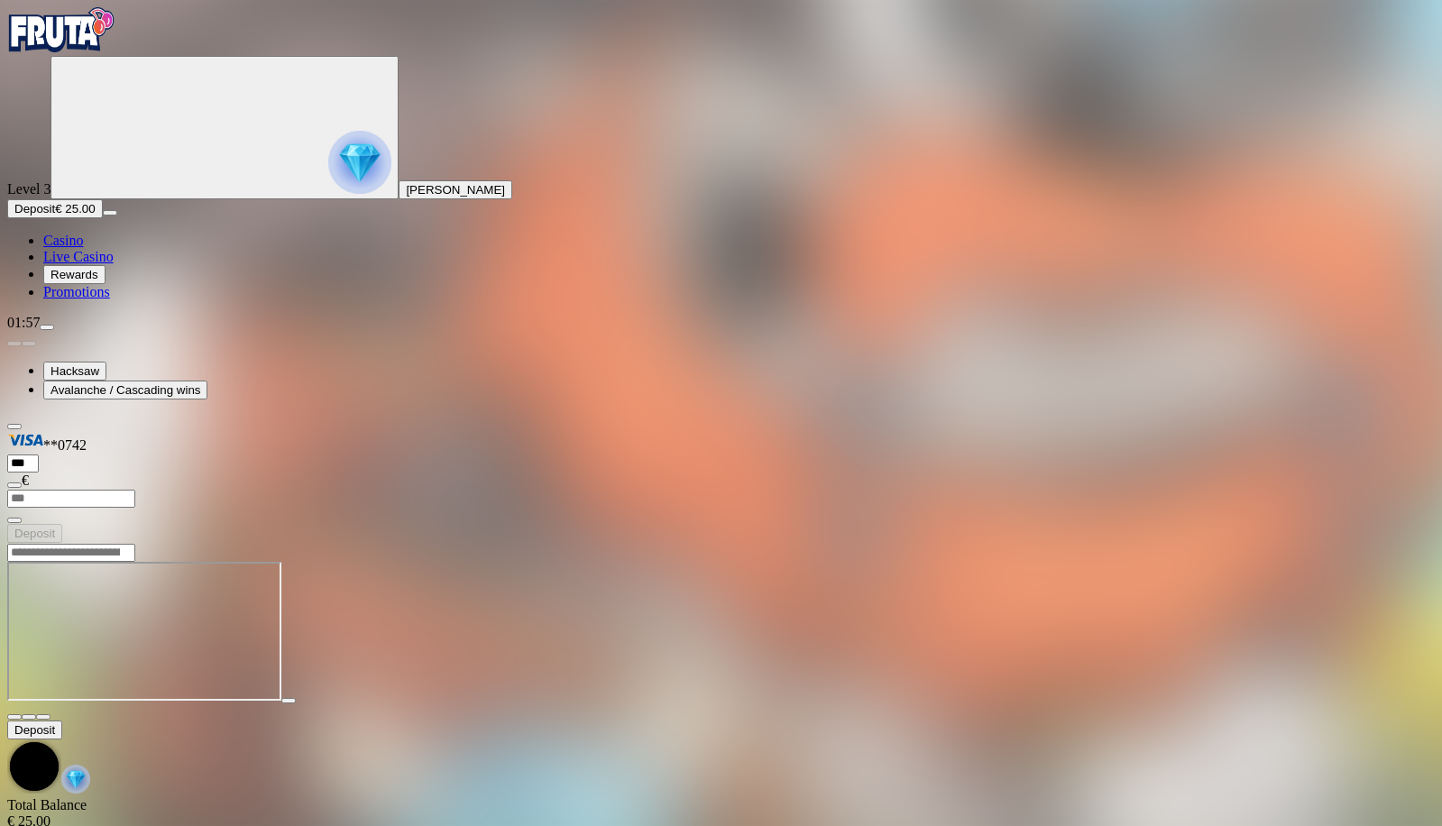
click at [43, 717] on span "fullscreen icon" at bounding box center [43, 717] width 0 height 0
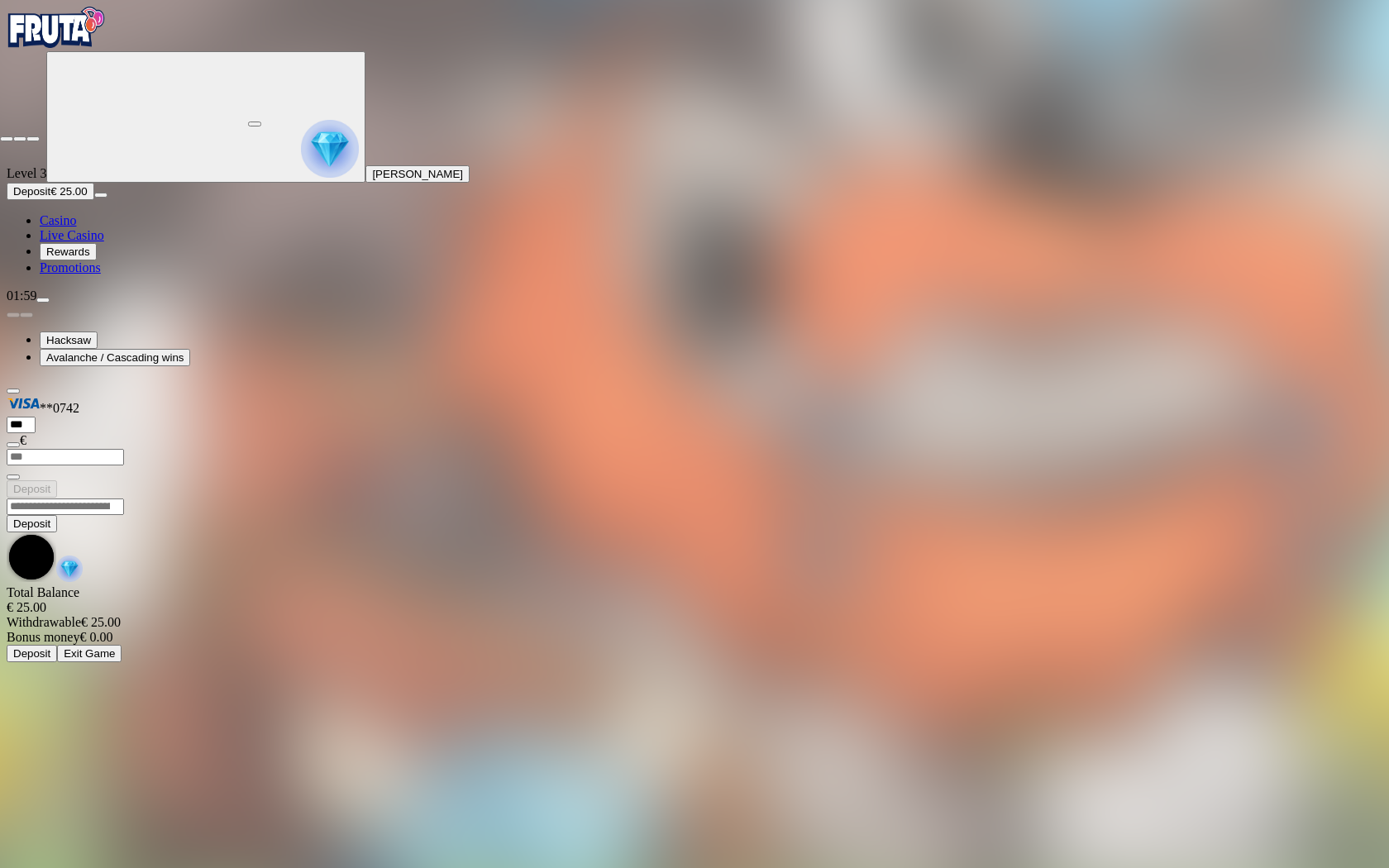
click at [6, 138] on span "close icon" at bounding box center [6, 138] width 0 height 0
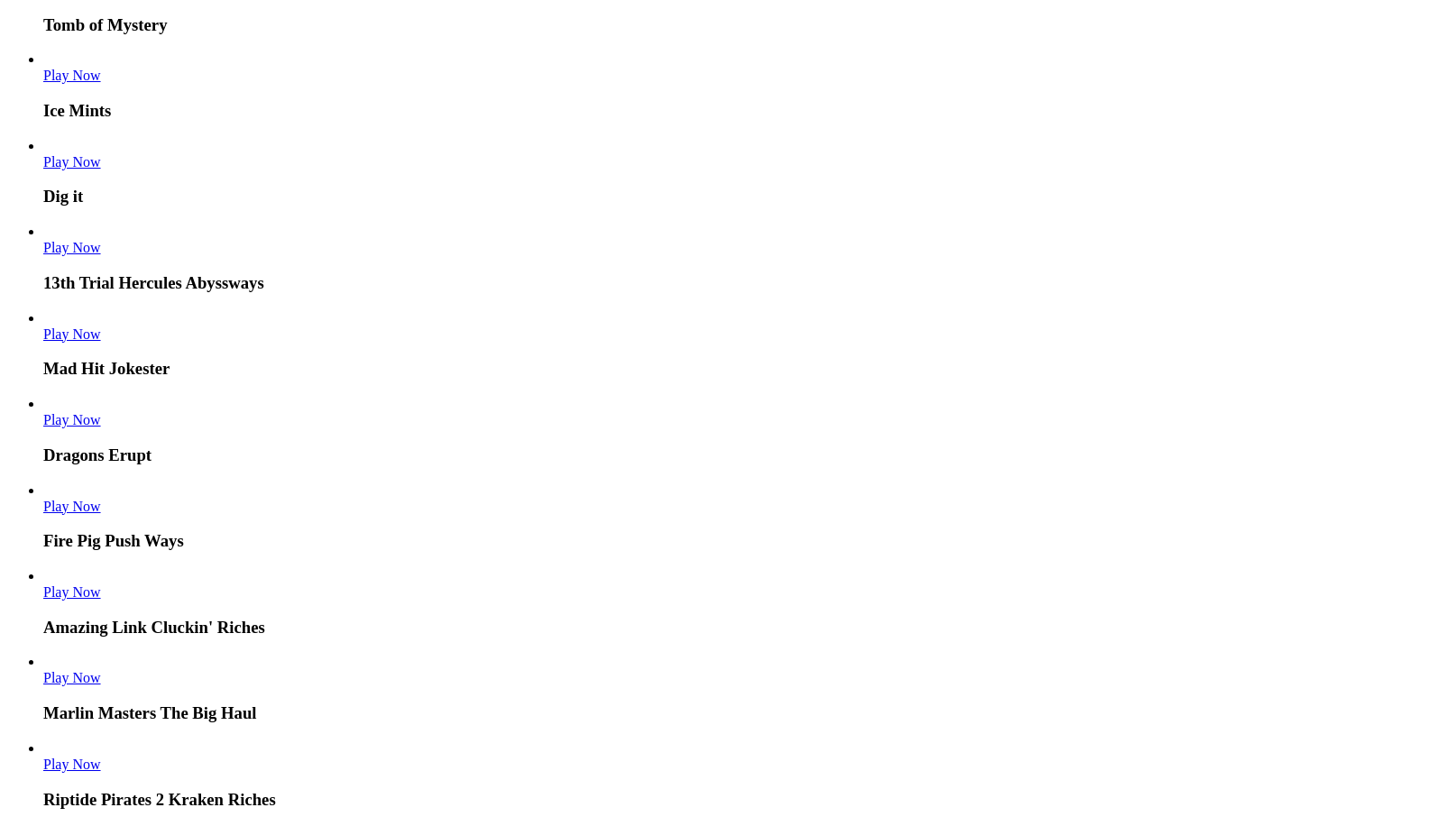
scroll to position [3967, 0]
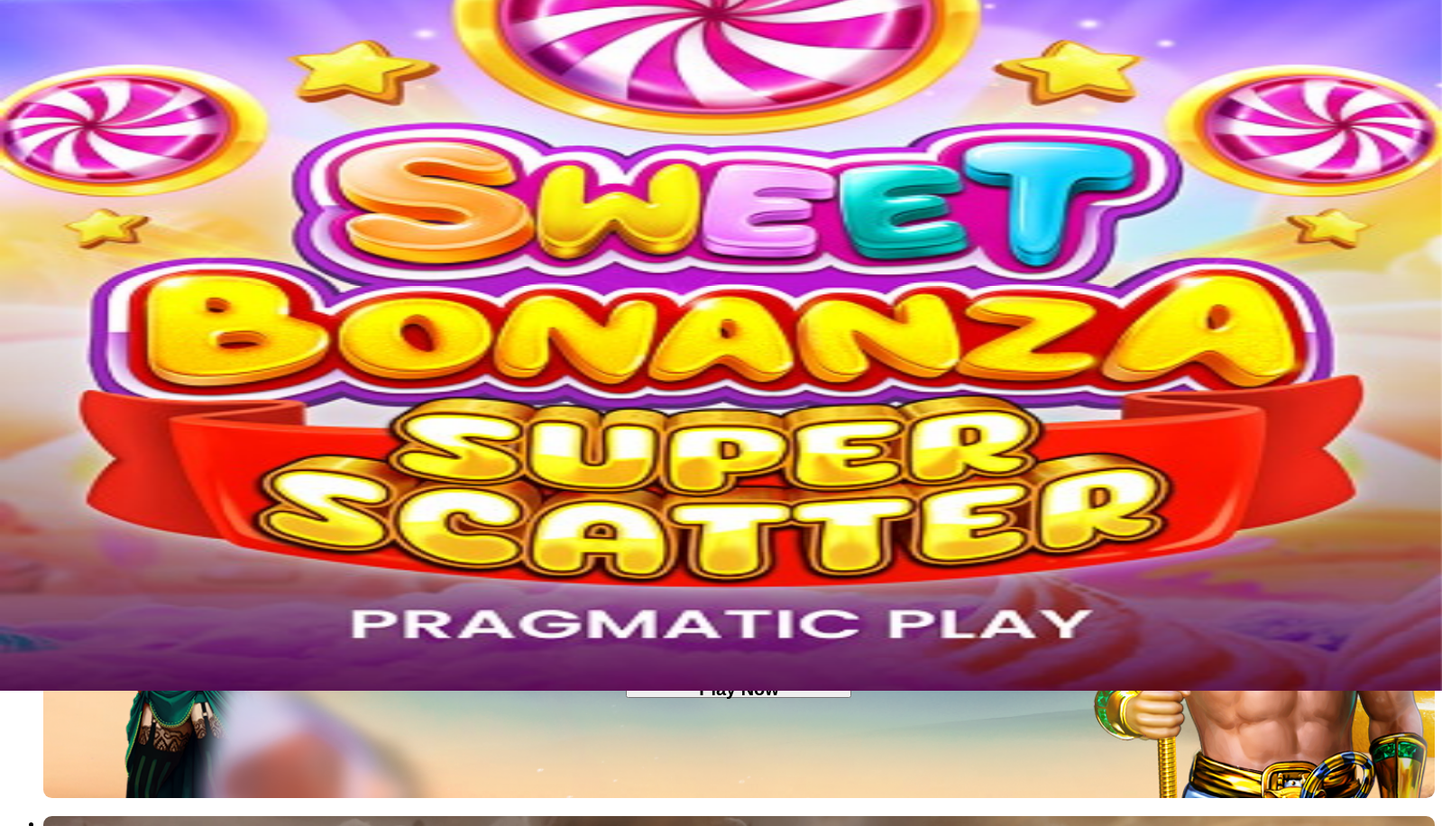
scroll to position [0, 0]
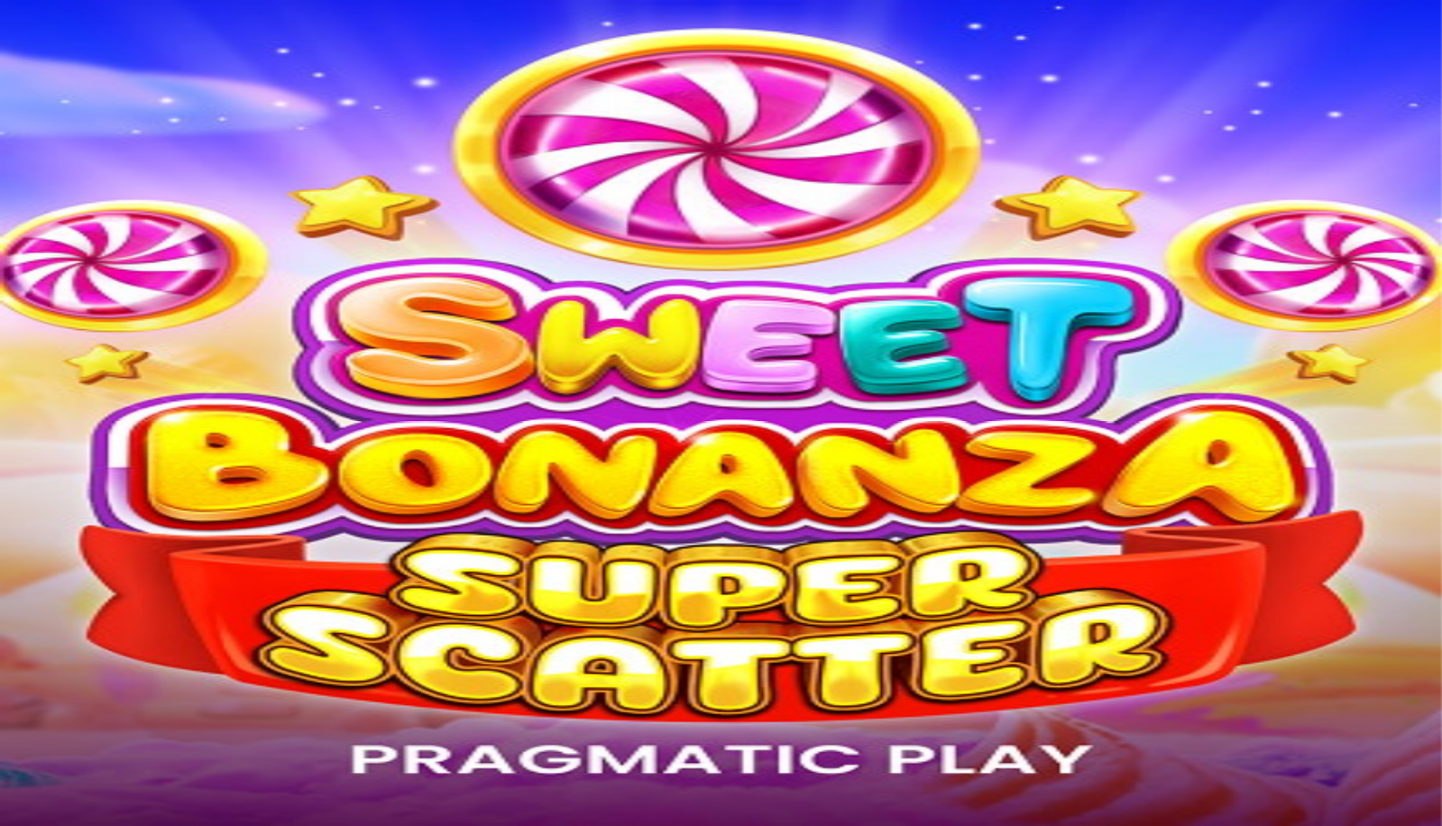
type input "***"
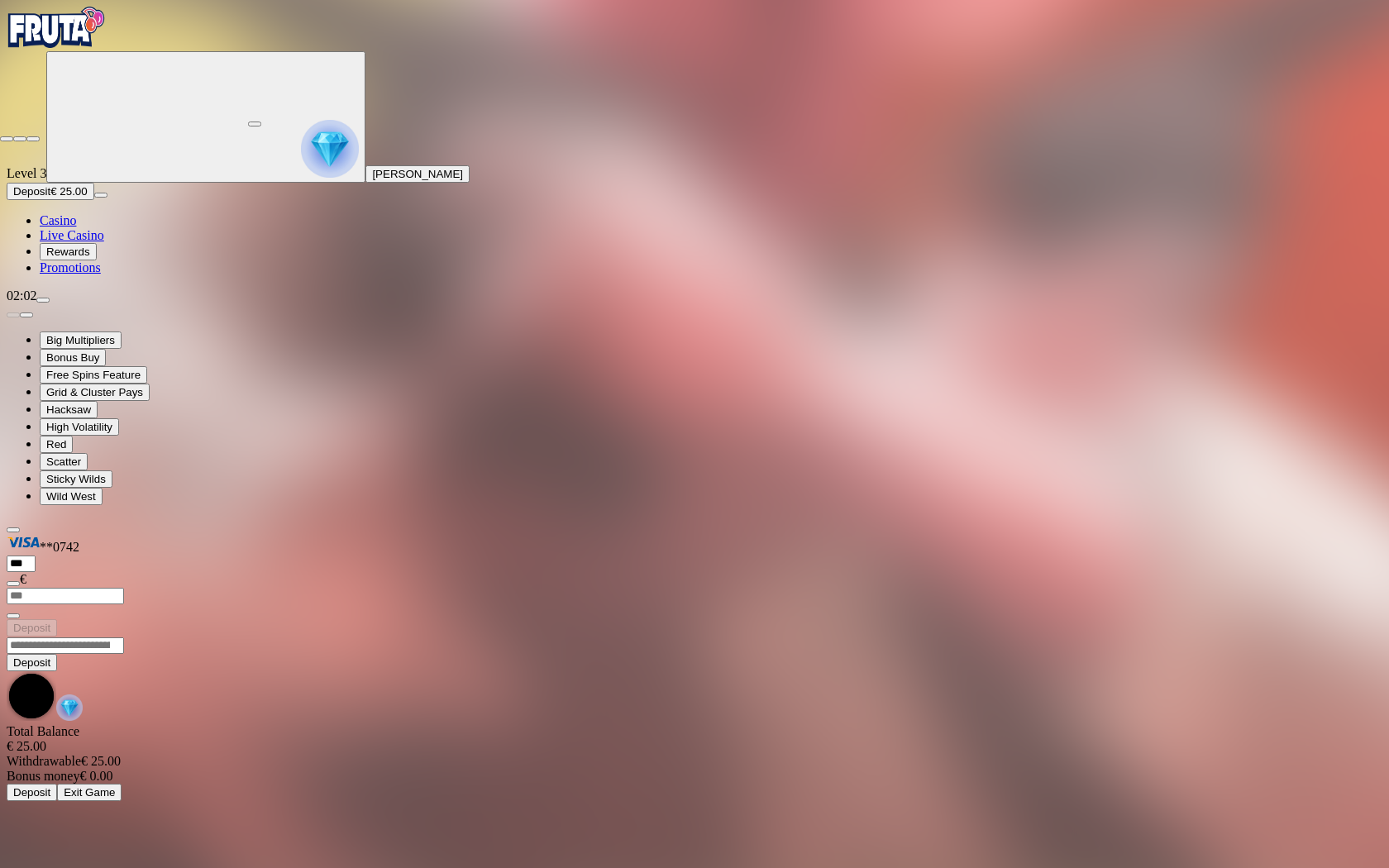
click at [6, 138] on span "close icon" at bounding box center [6, 138] width 0 height 0
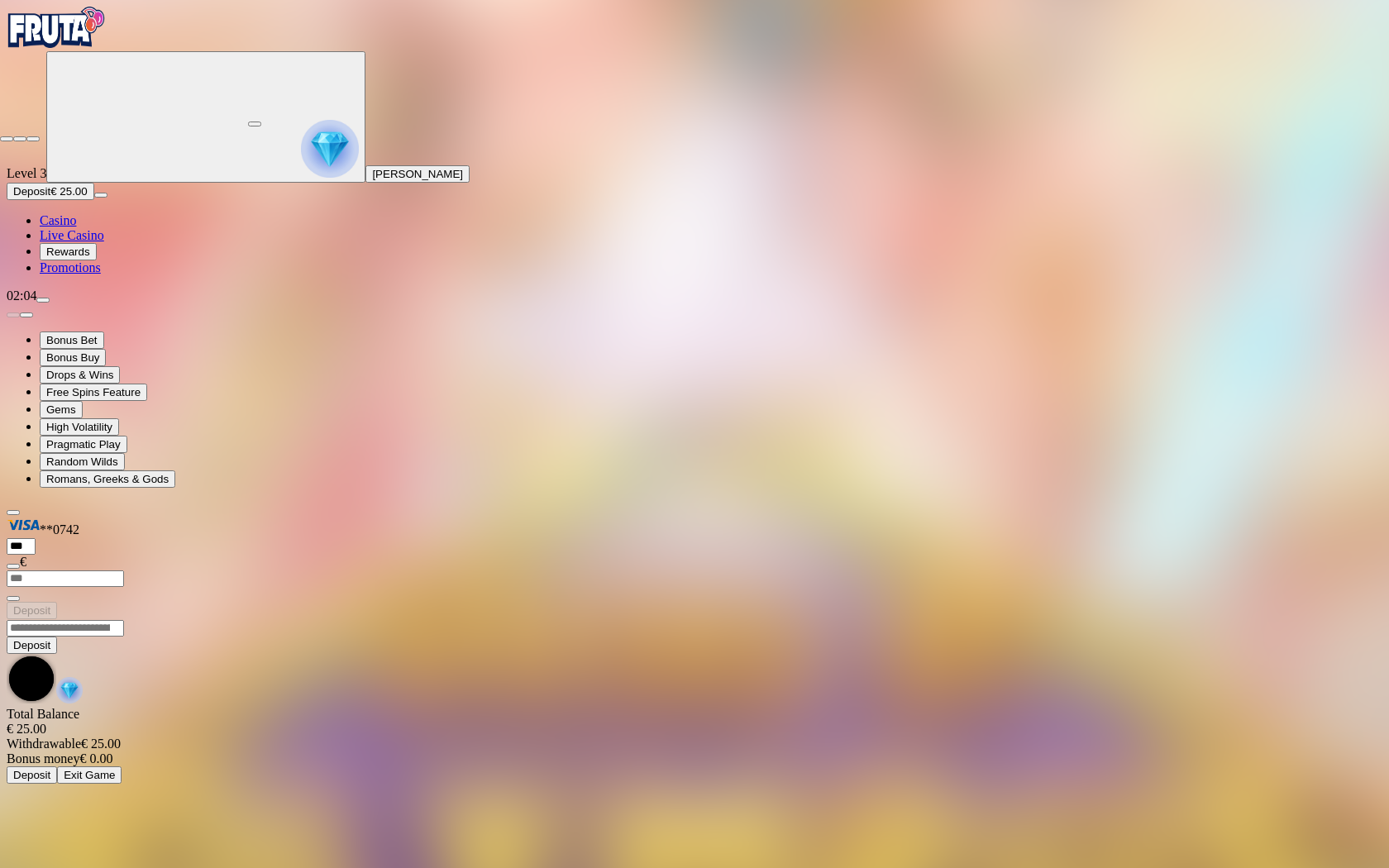
click at [6, 138] on span "close icon" at bounding box center [6, 138] width 0 height 0
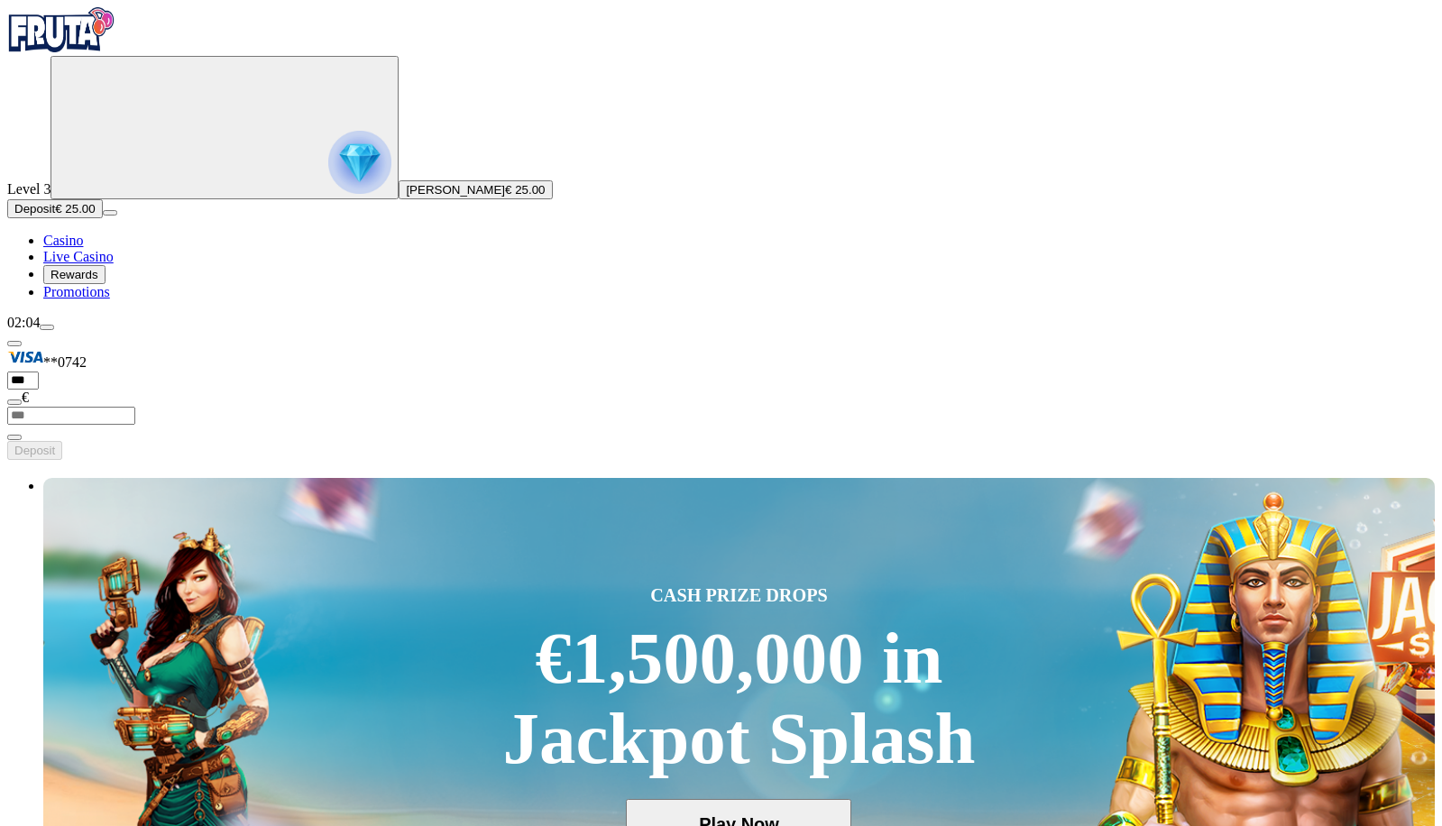
click at [98, 281] on span "Rewards" at bounding box center [74, 275] width 48 height 14
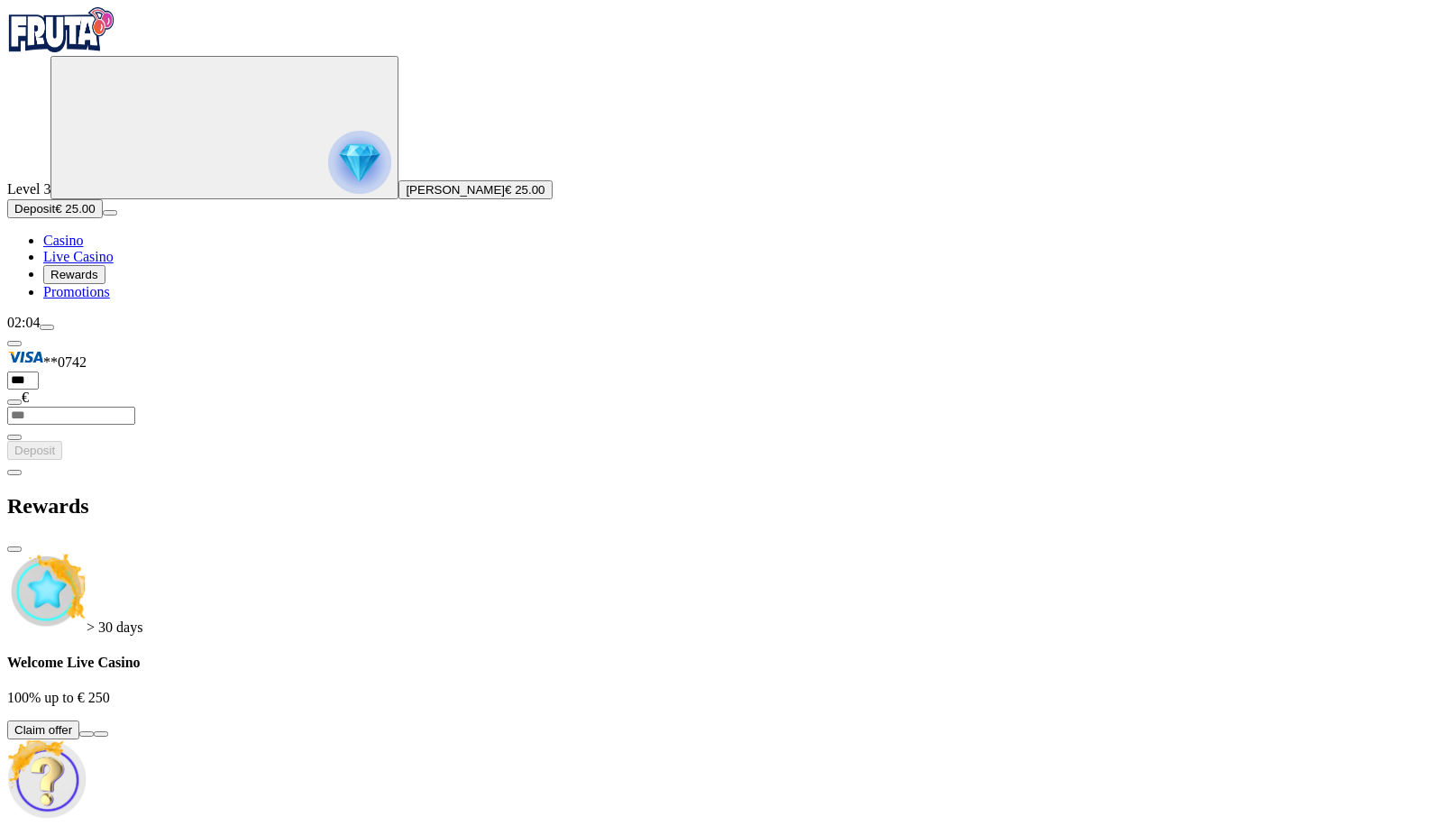
click at [83, 248] on span "Casino" at bounding box center [63, 240] width 40 height 15
click at [99, 264] on span "Live Casino" at bounding box center [78, 256] width 70 height 15
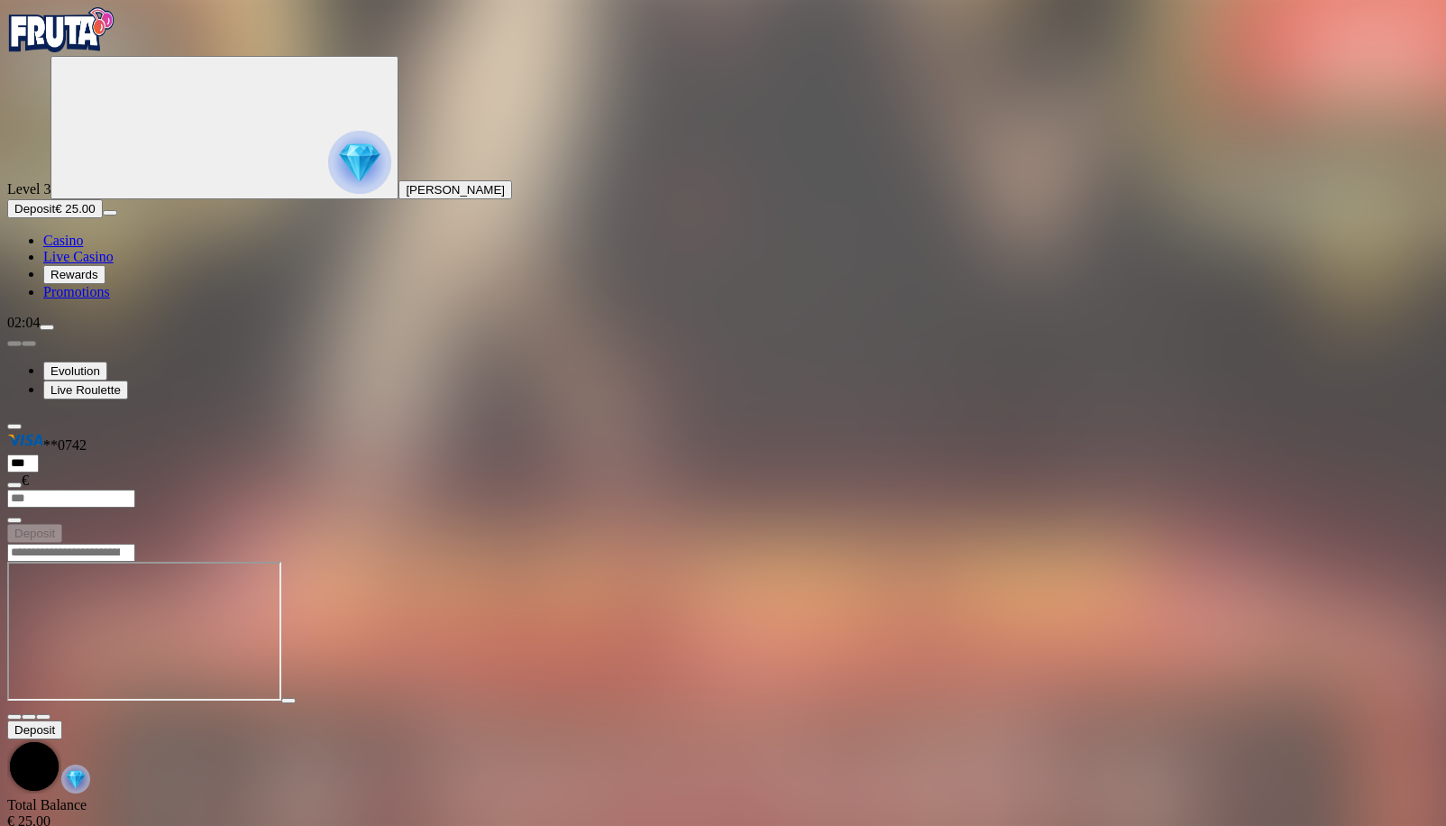
click at [43, 717] on span "fullscreen icon" at bounding box center [43, 717] width 0 height 0
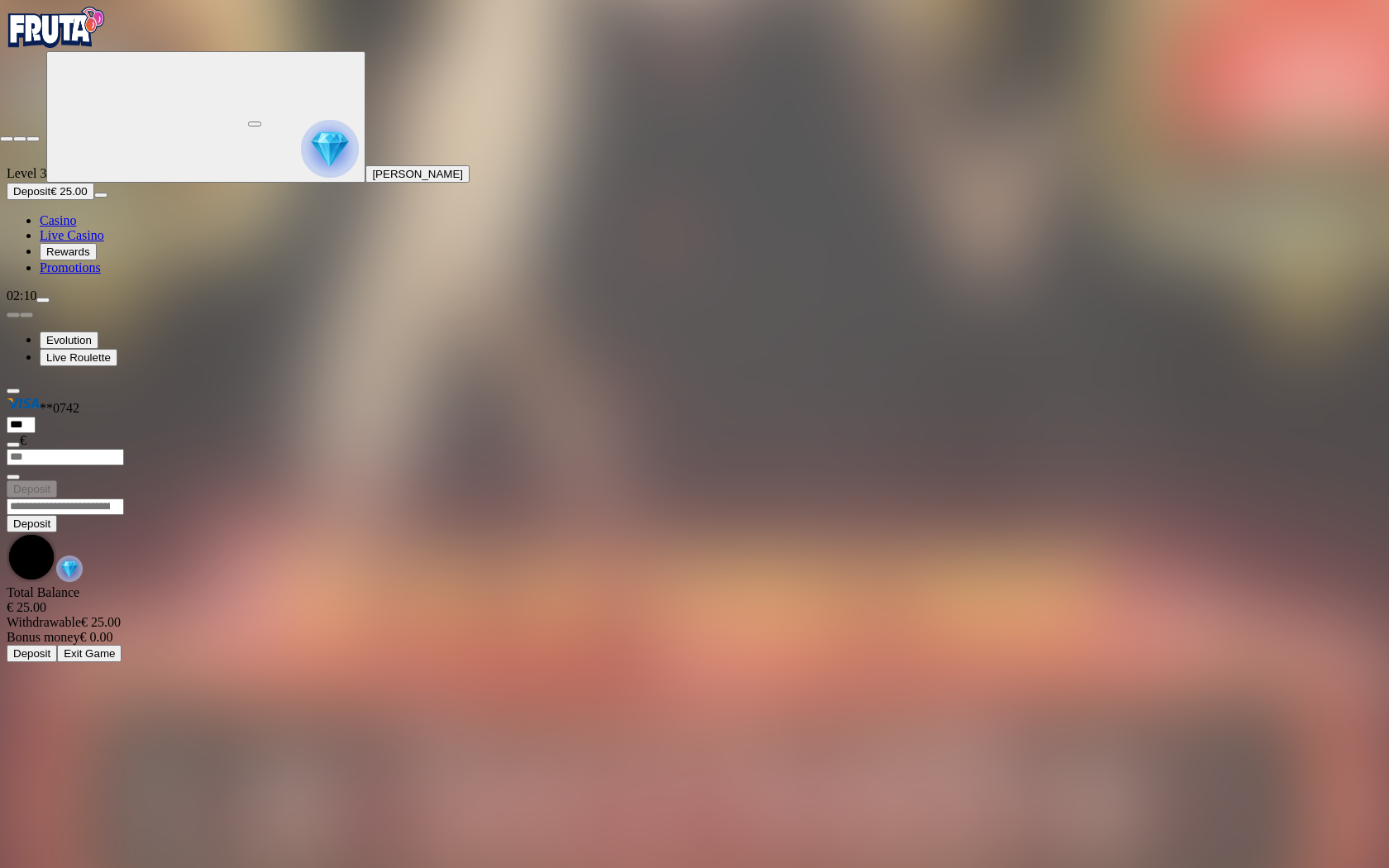
click at [6, 138] on span "close icon" at bounding box center [6, 138] width 0 height 0
